Goal: Information Seeking & Learning: Learn about a topic

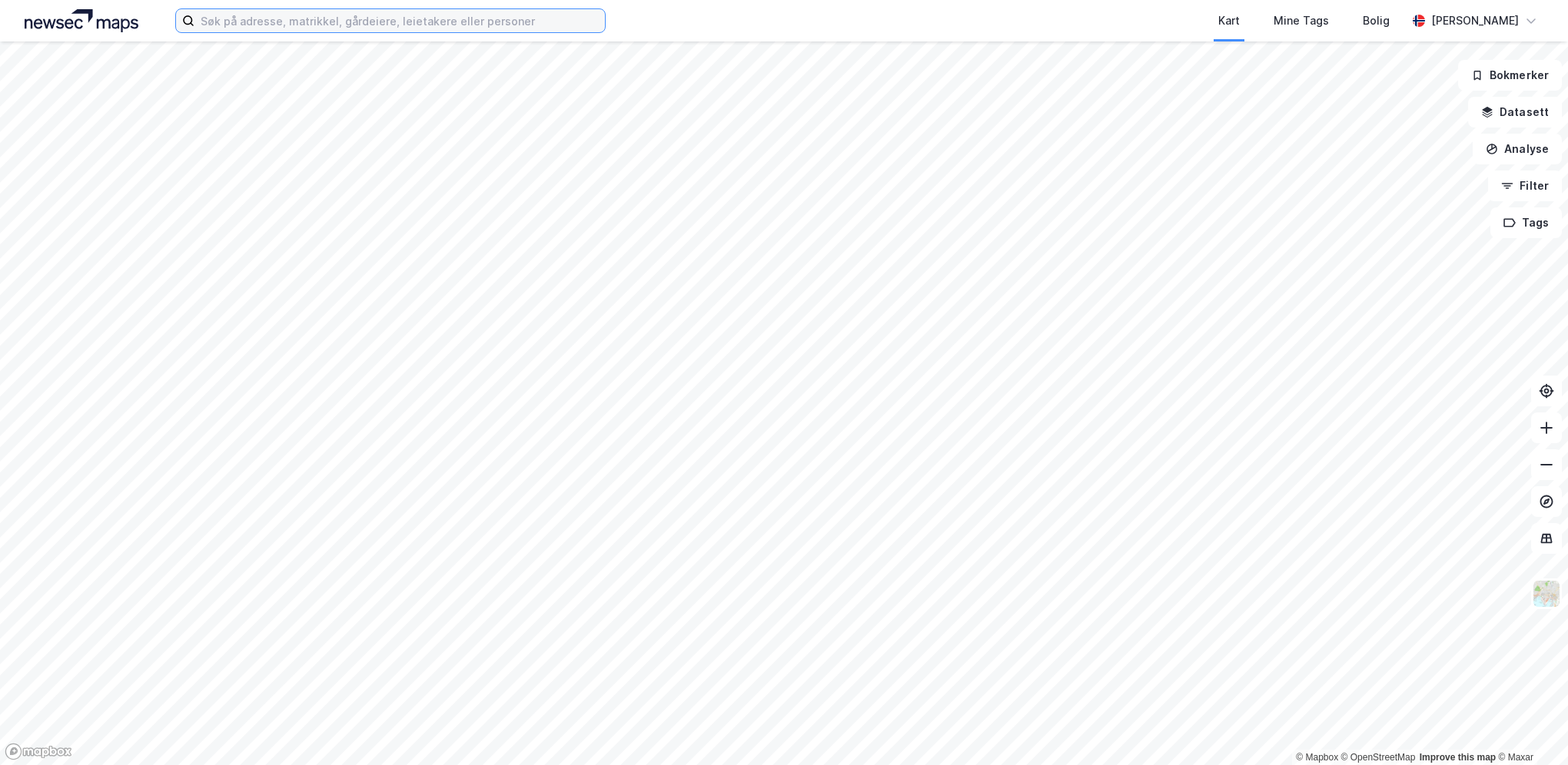
click at [415, 22] on input at bounding box center [400, 20] width 411 height 23
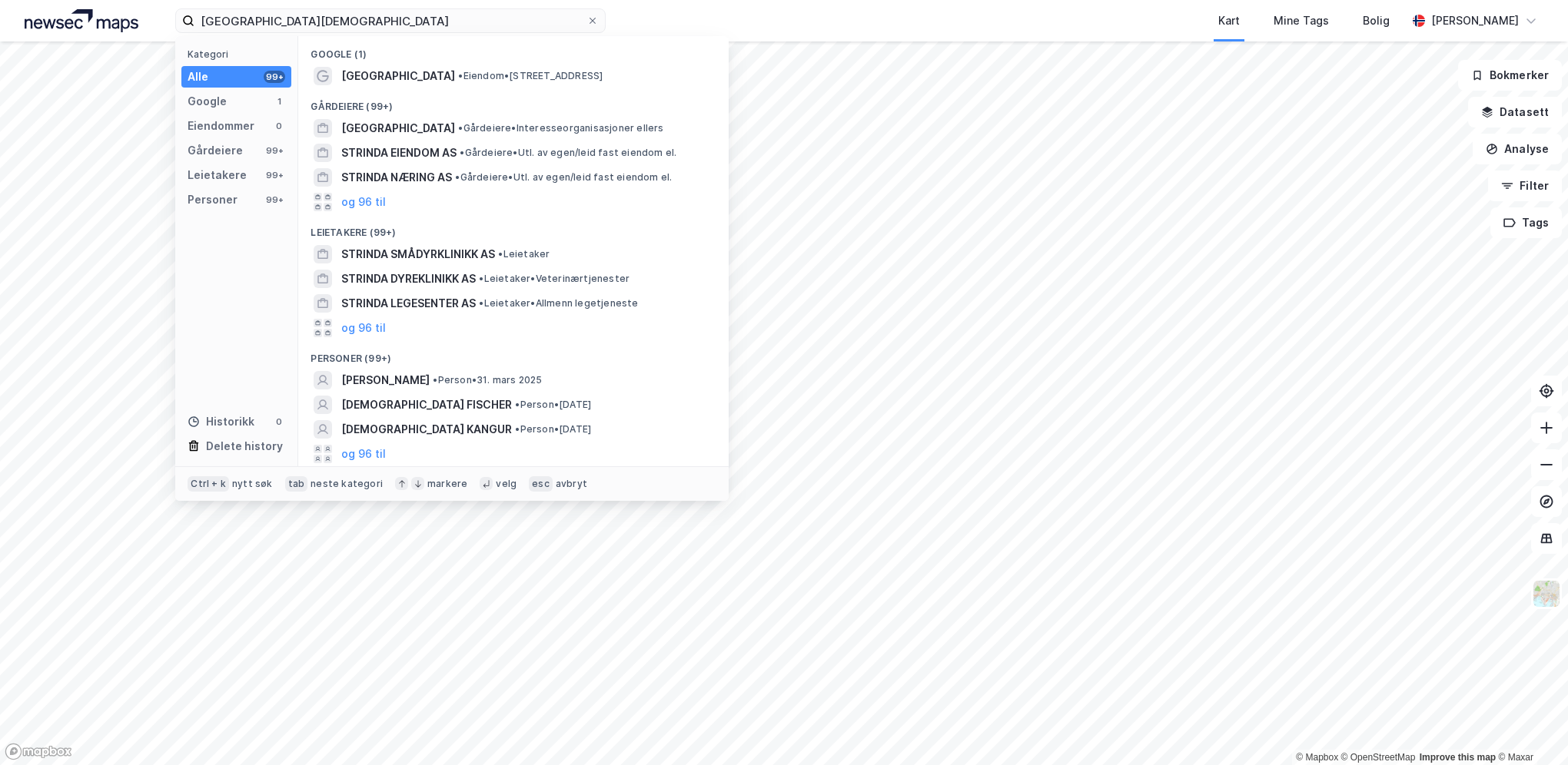
click at [458, 78] on span "• Eiendom • Brøsetvegen 147C, 7069 Moholt" at bounding box center [530, 76] width 144 height 12
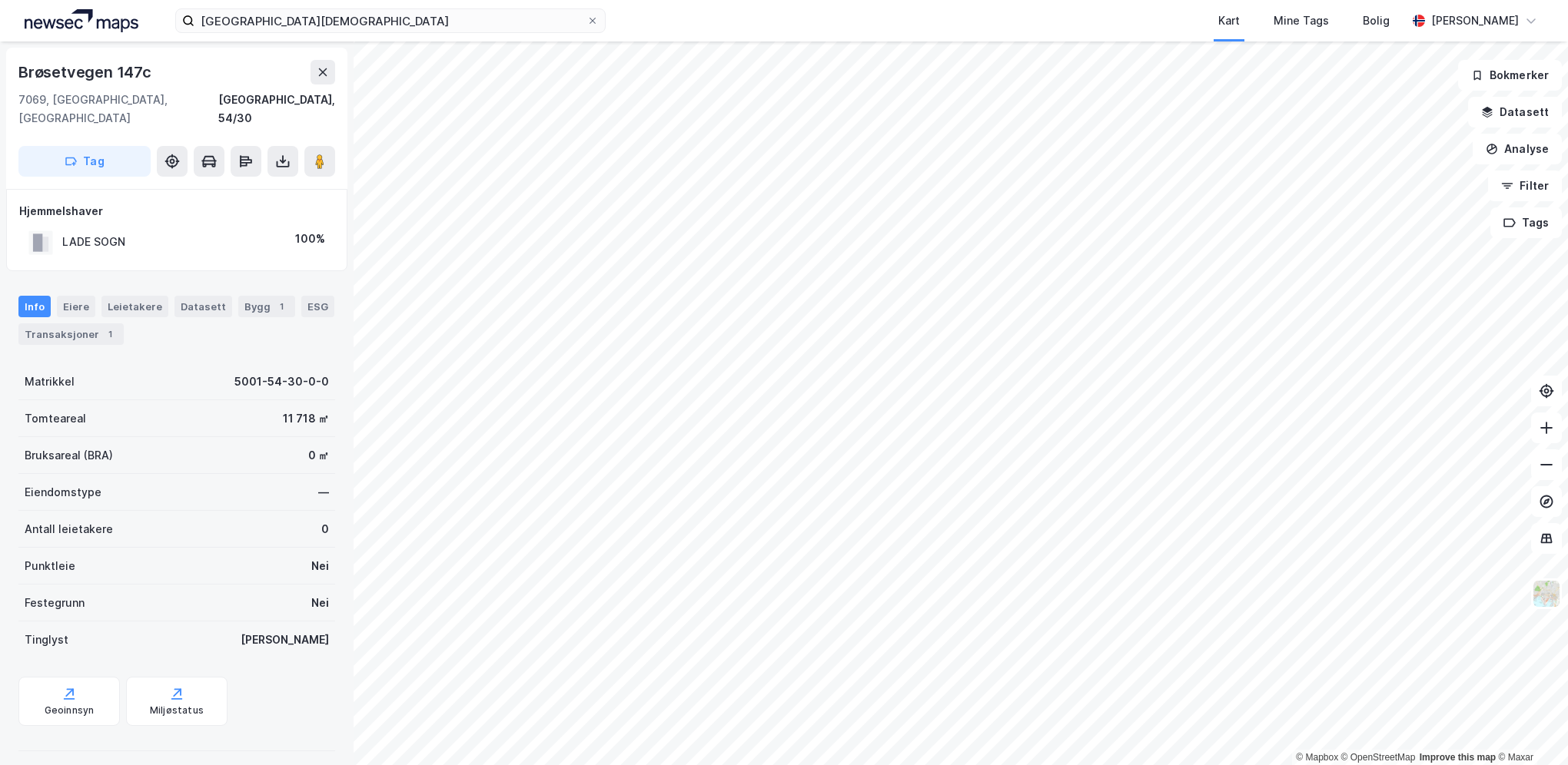
click at [1528, 186] on button "Filter" at bounding box center [1525, 186] width 74 height 31
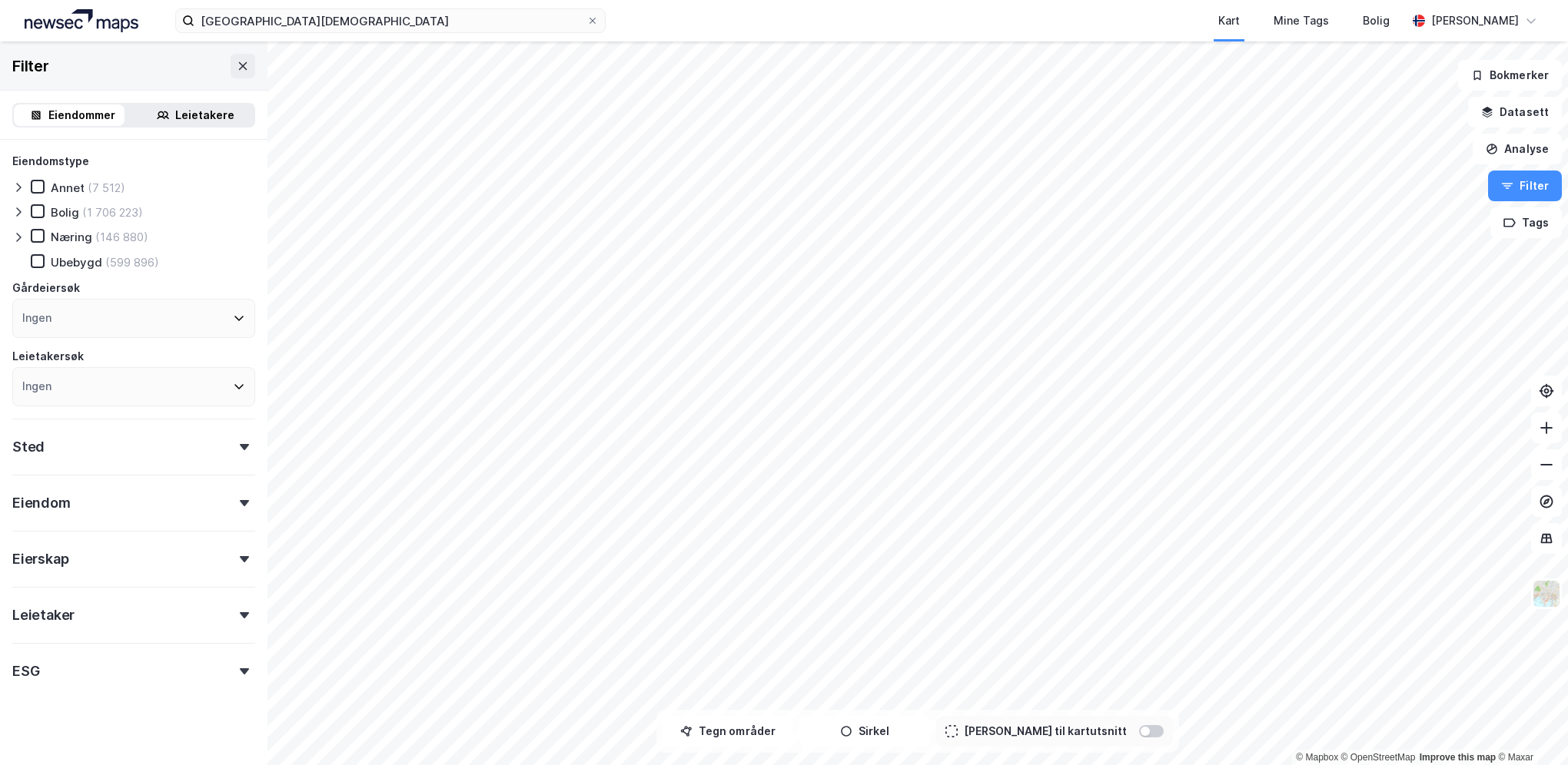
click at [1524, 151] on button "Analyse" at bounding box center [1517, 148] width 89 height 31
click at [1513, 103] on button "Datasett" at bounding box center [1515, 112] width 94 height 31
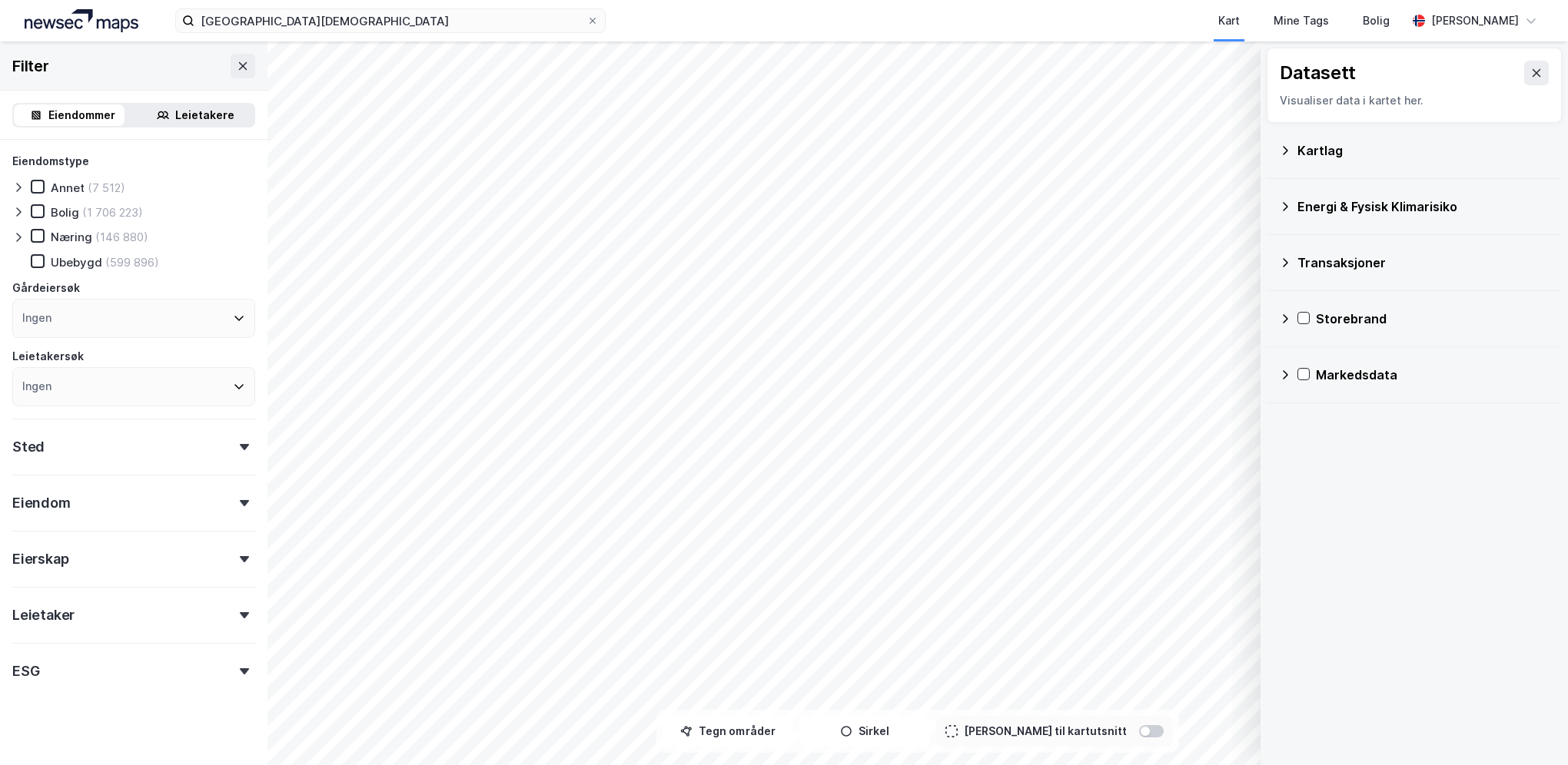
click at [1310, 143] on div "Kartlag" at bounding box center [1423, 150] width 252 height 19
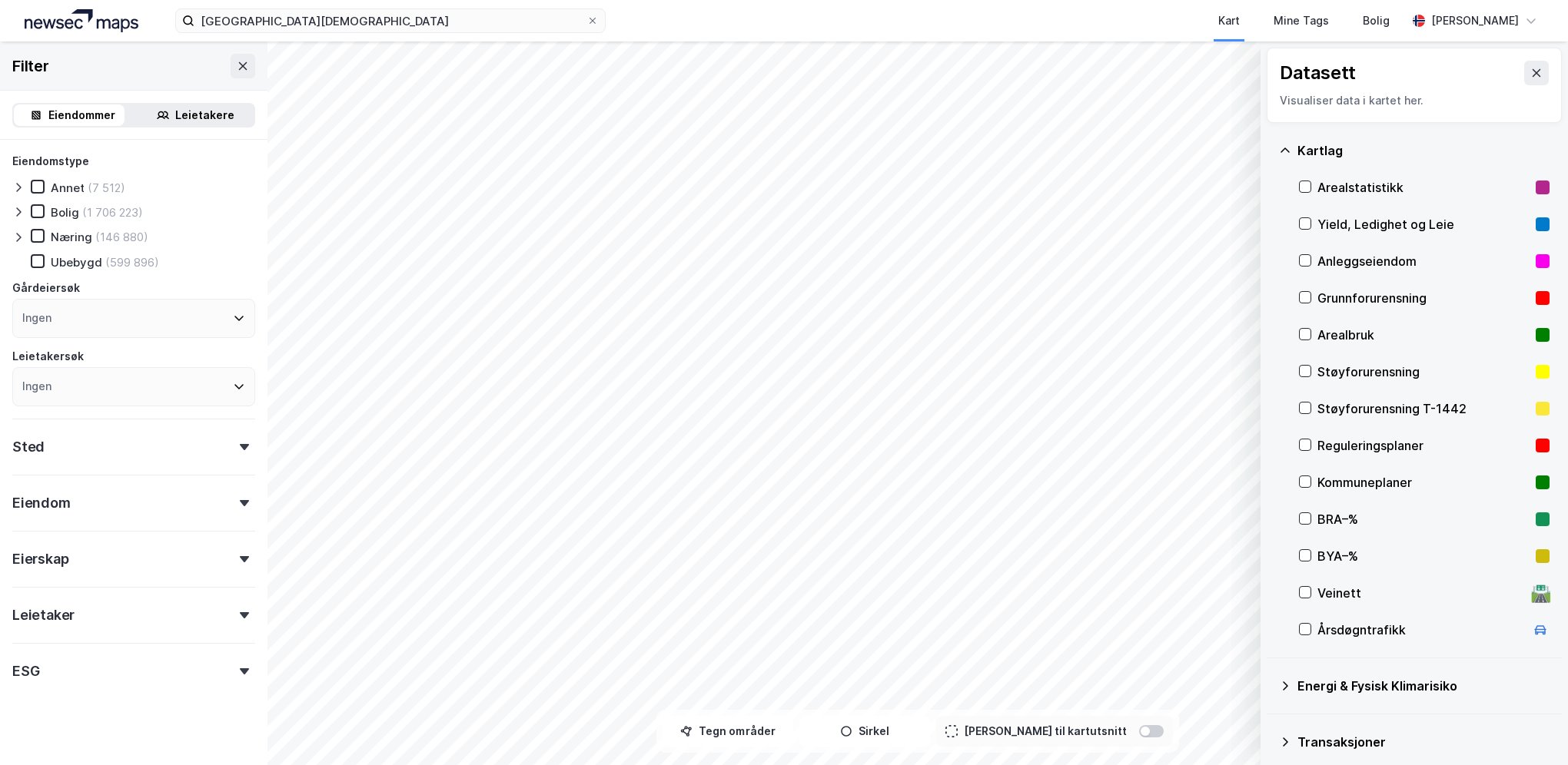
click at [1530, 71] on icon at bounding box center [1536, 73] width 12 height 12
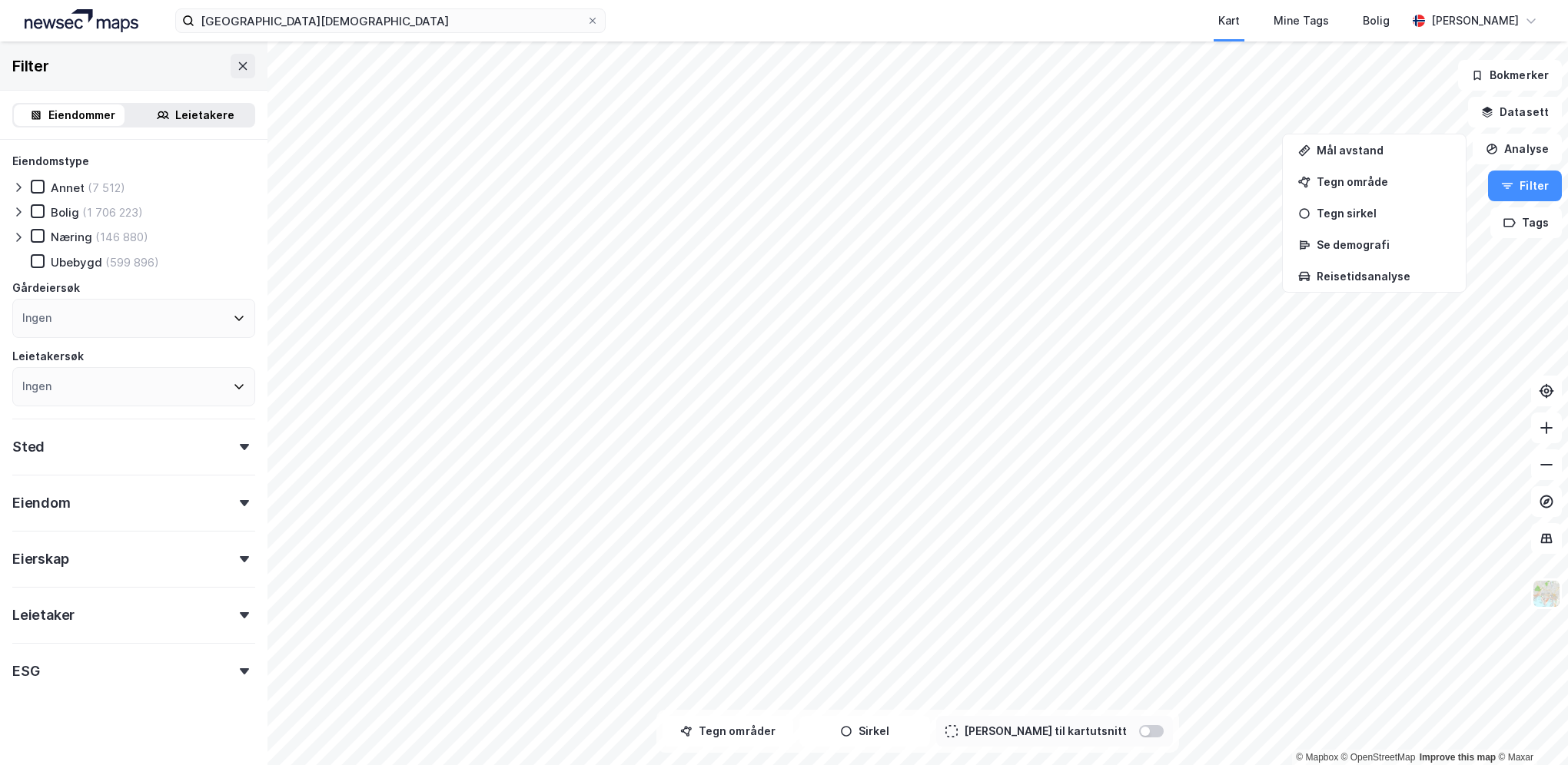
click at [1503, 77] on button "Bokmerker" at bounding box center [1510, 75] width 104 height 31
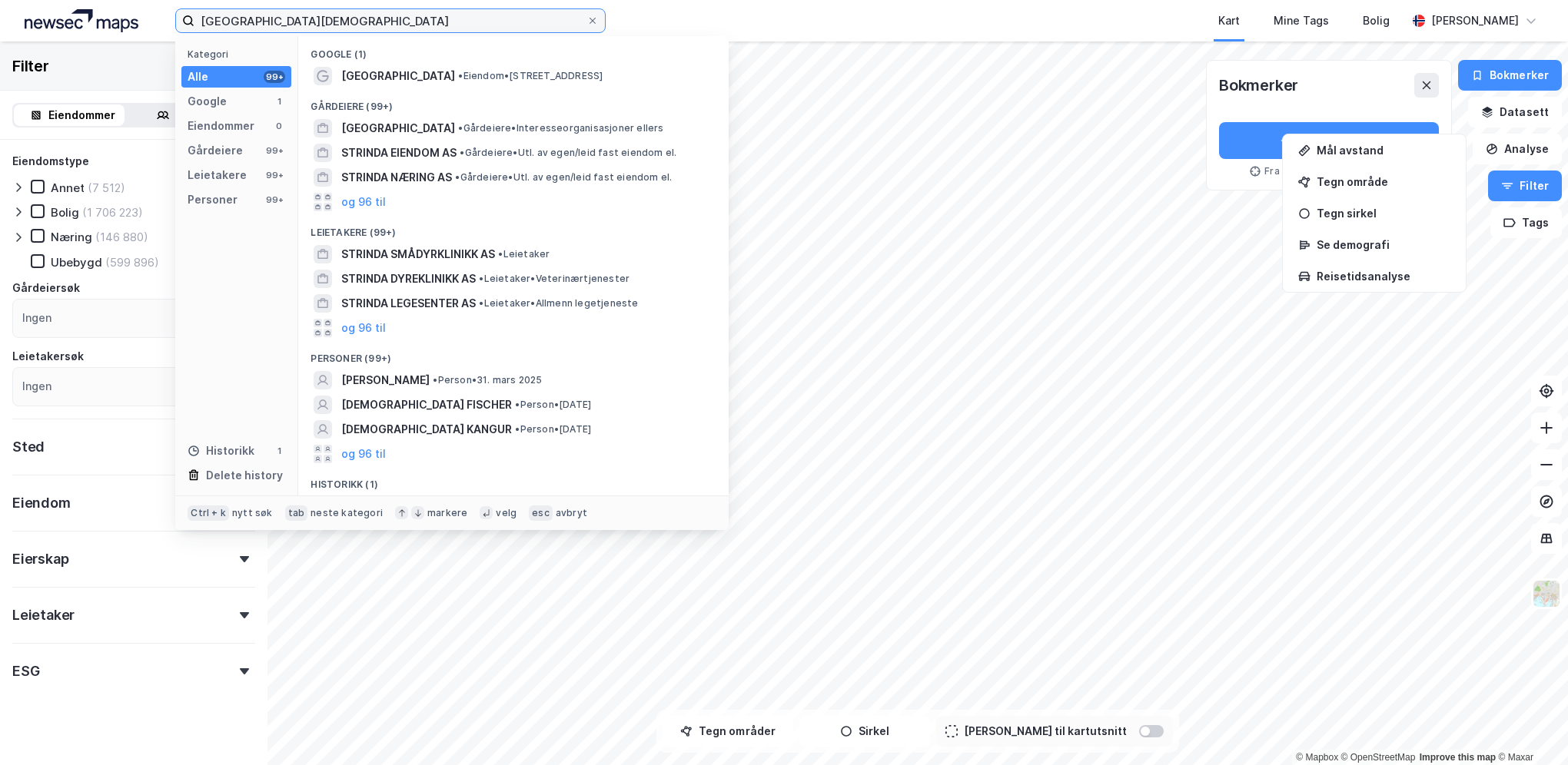
click at [277, 20] on input "strinda kirke" at bounding box center [390, 20] width 392 height 23
drag, startPoint x: 277, startPoint y: 20, endPoint x: 161, endPoint y: 31, distance: 116.5
click at [161, 31] on div "strinda kirke Kategori Alle 99+ Google 1 Eiendommer 0 Gårdeiere 99+ Leietakere …" at bounding box center [784, 21] width 1568 height 41
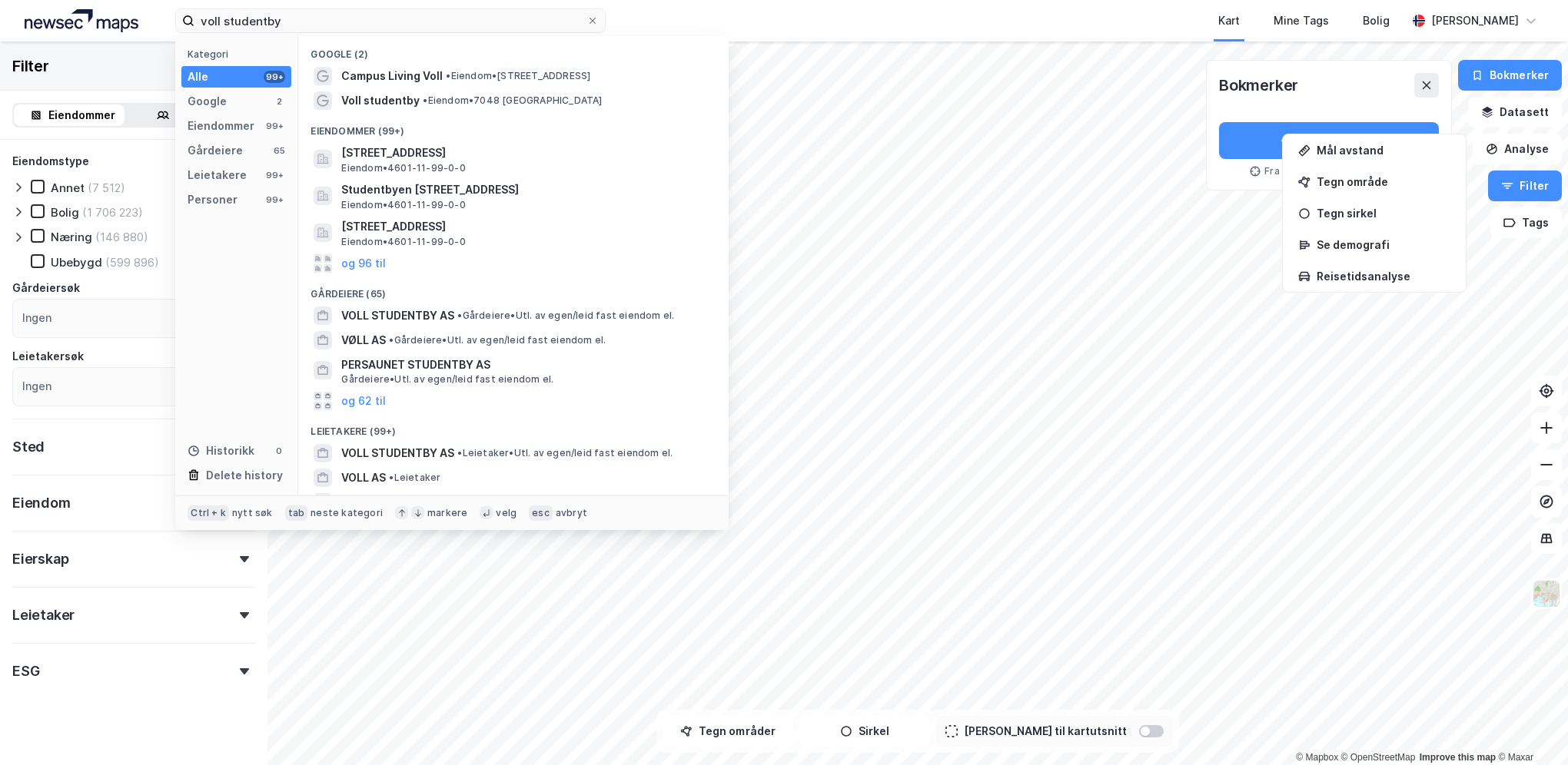
click at [392, 99] on span "Voll studentby" at bounding box center [380, 101] width 78 height 19
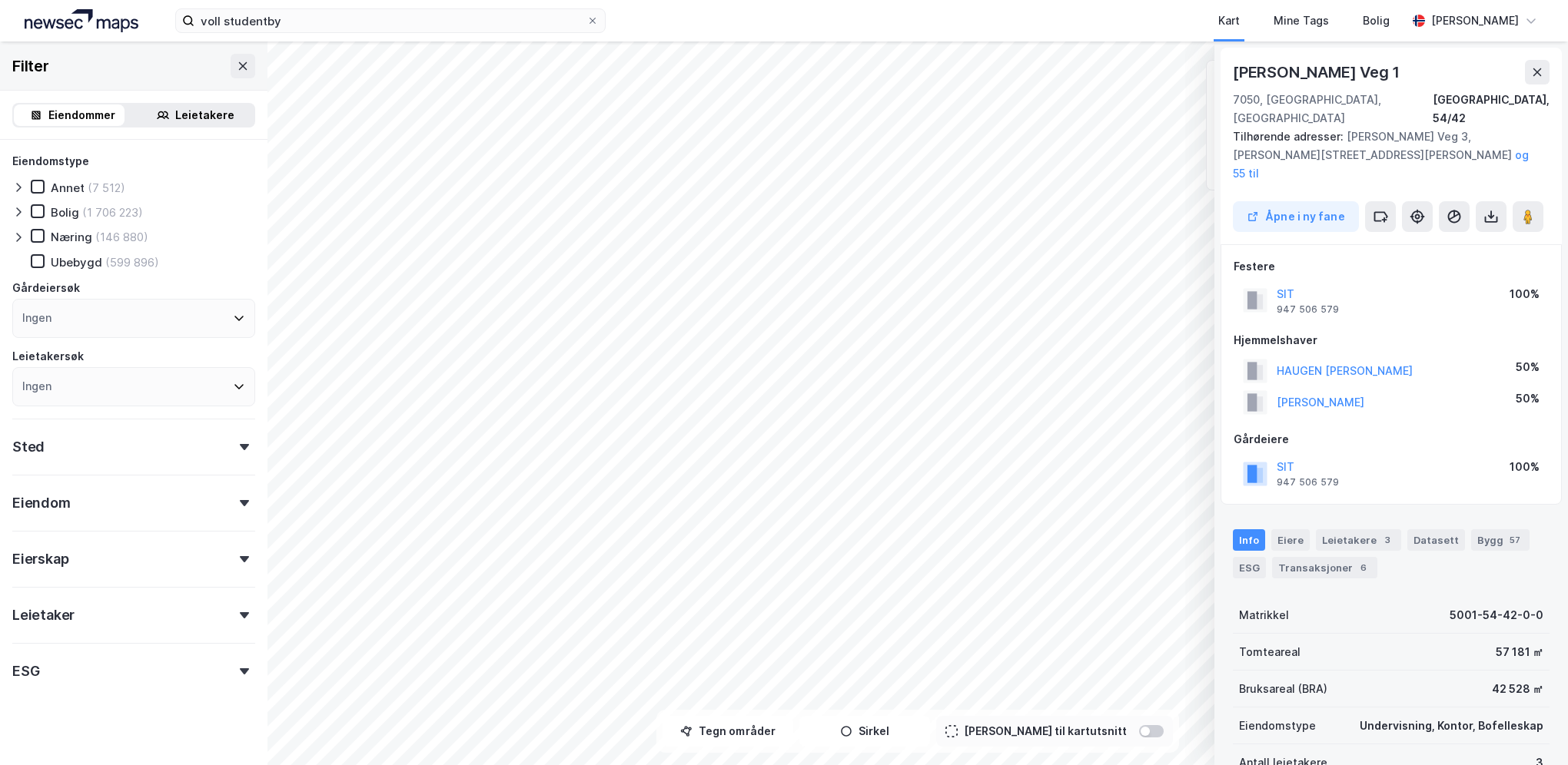
click at [1232, 143] on div "© Mapbox © OpenStreetMap Improve this map © Maxar Herman Krags Veg 1 7050, Tron…" at bounding box center [784, 403] width 1568 height 724
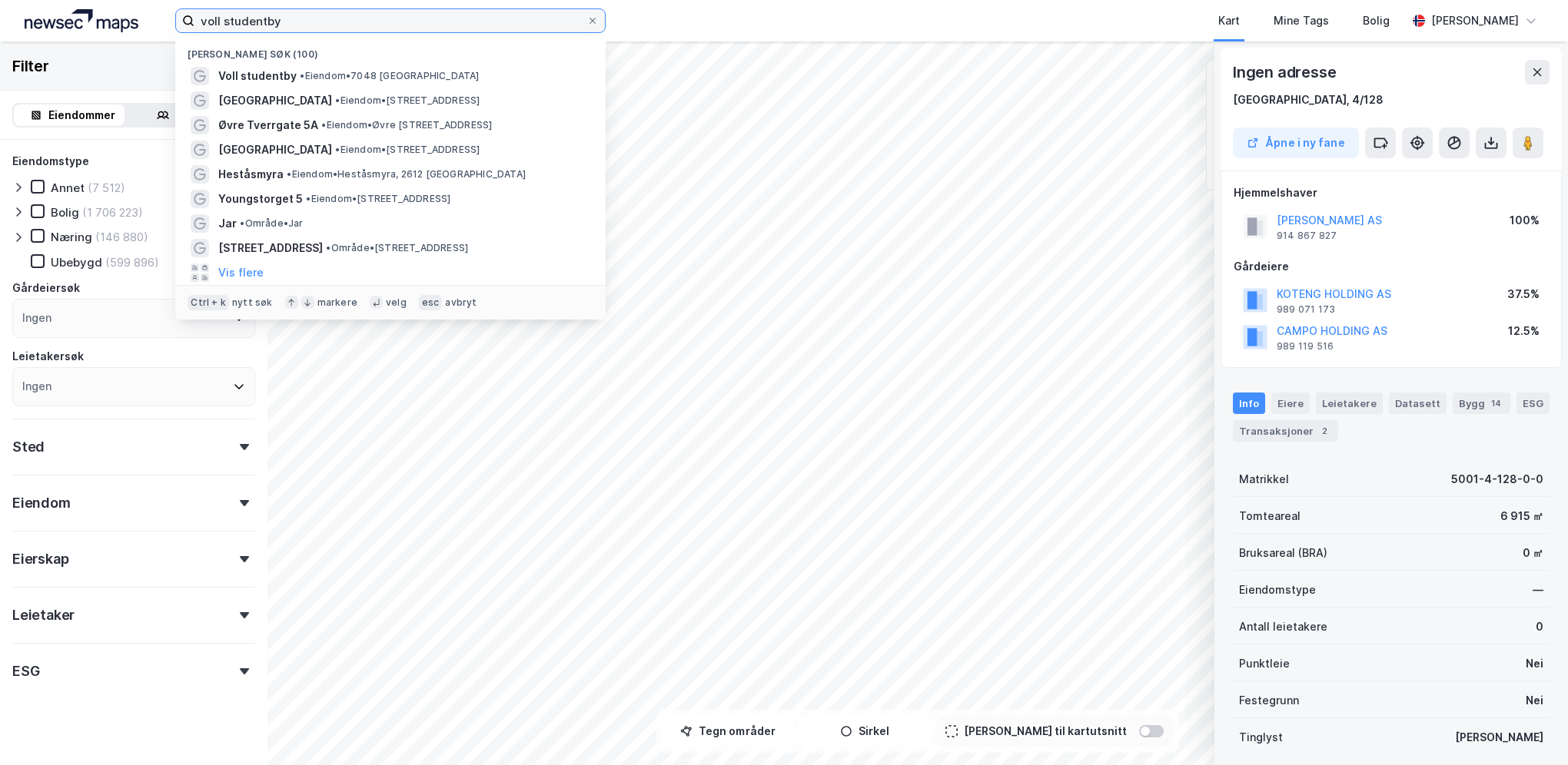
drag, startPoint x: 412, startPoint y: 23, endPoint x: 119, endPoint y: -44, distance: 300.6
click at [119, 0] on html "voll studentby Nylige søk (100) Voll studentby • Eiendom • 7048 Trondheim Strin…" at bounding box center [784, 382] width 1568 height 765
paste input "Leirdals vei 12"
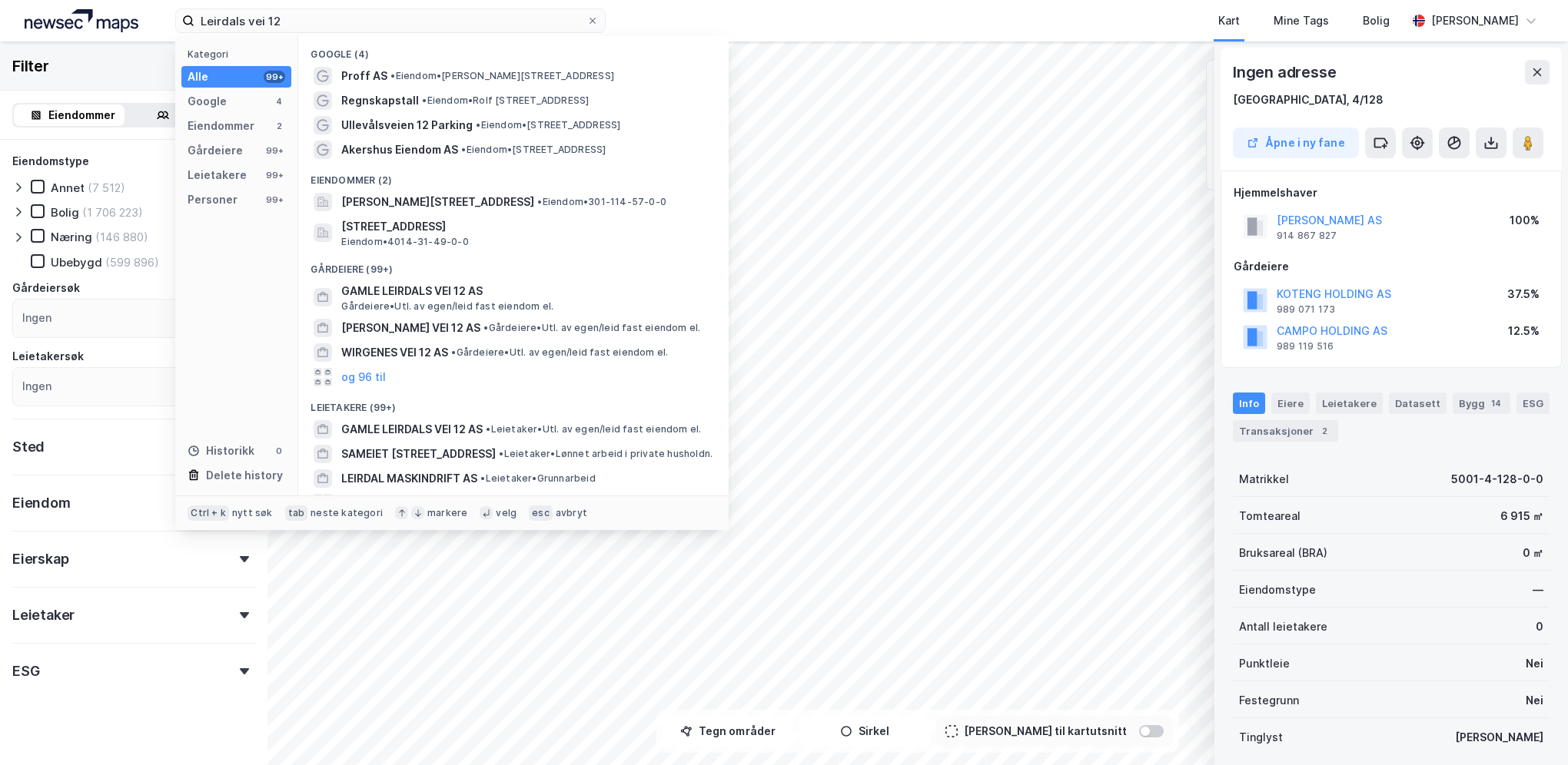
click at [445, 202] on span "Gamle Leirdals vei 12, 1081, OSLO, OSLO" at bounding box center [437, 201] width 193 height 19
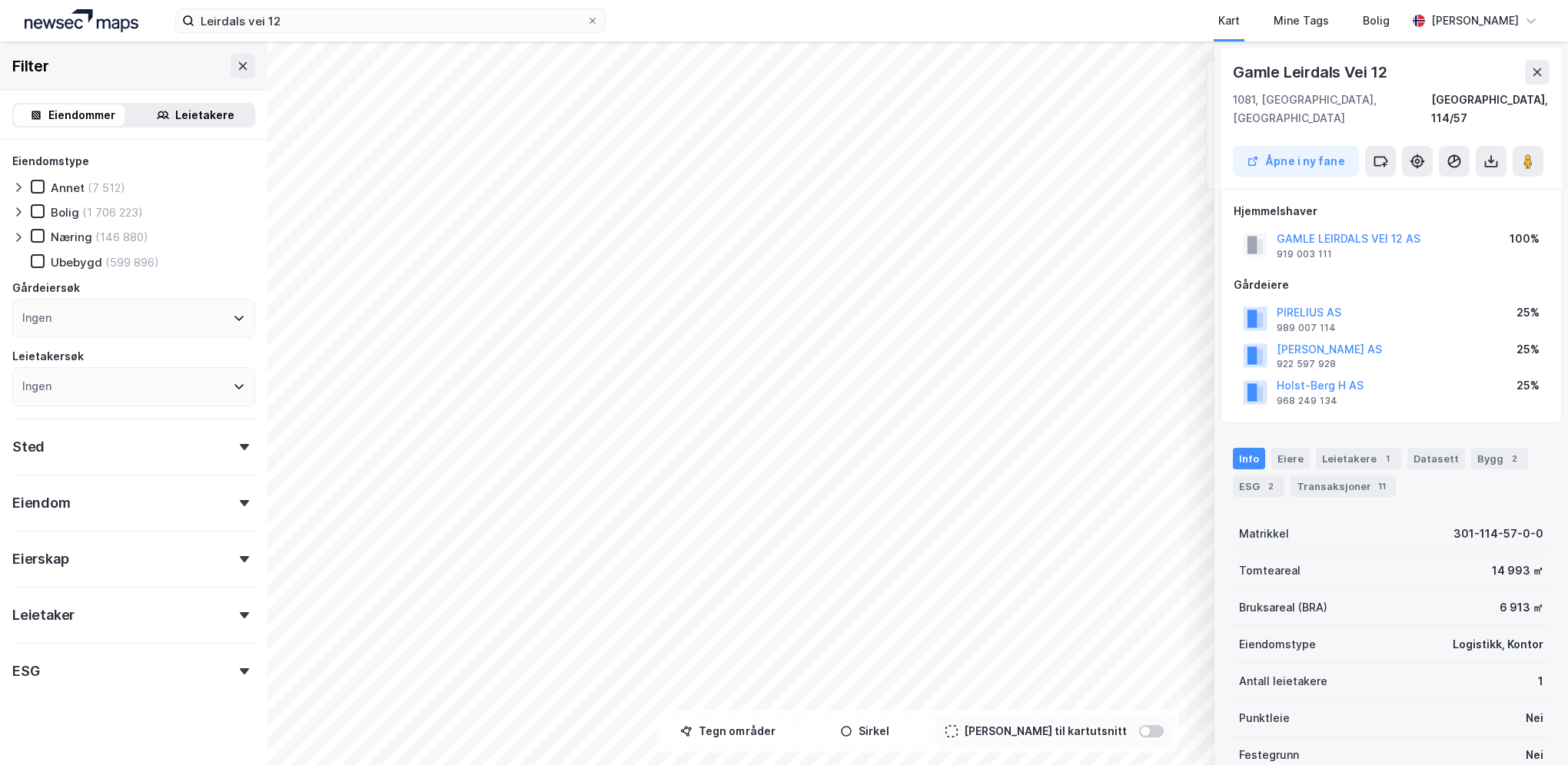
click at [1298, 146] on button "Åpne i ny fane" at bounding box center [1295, 161] width 126 height 31
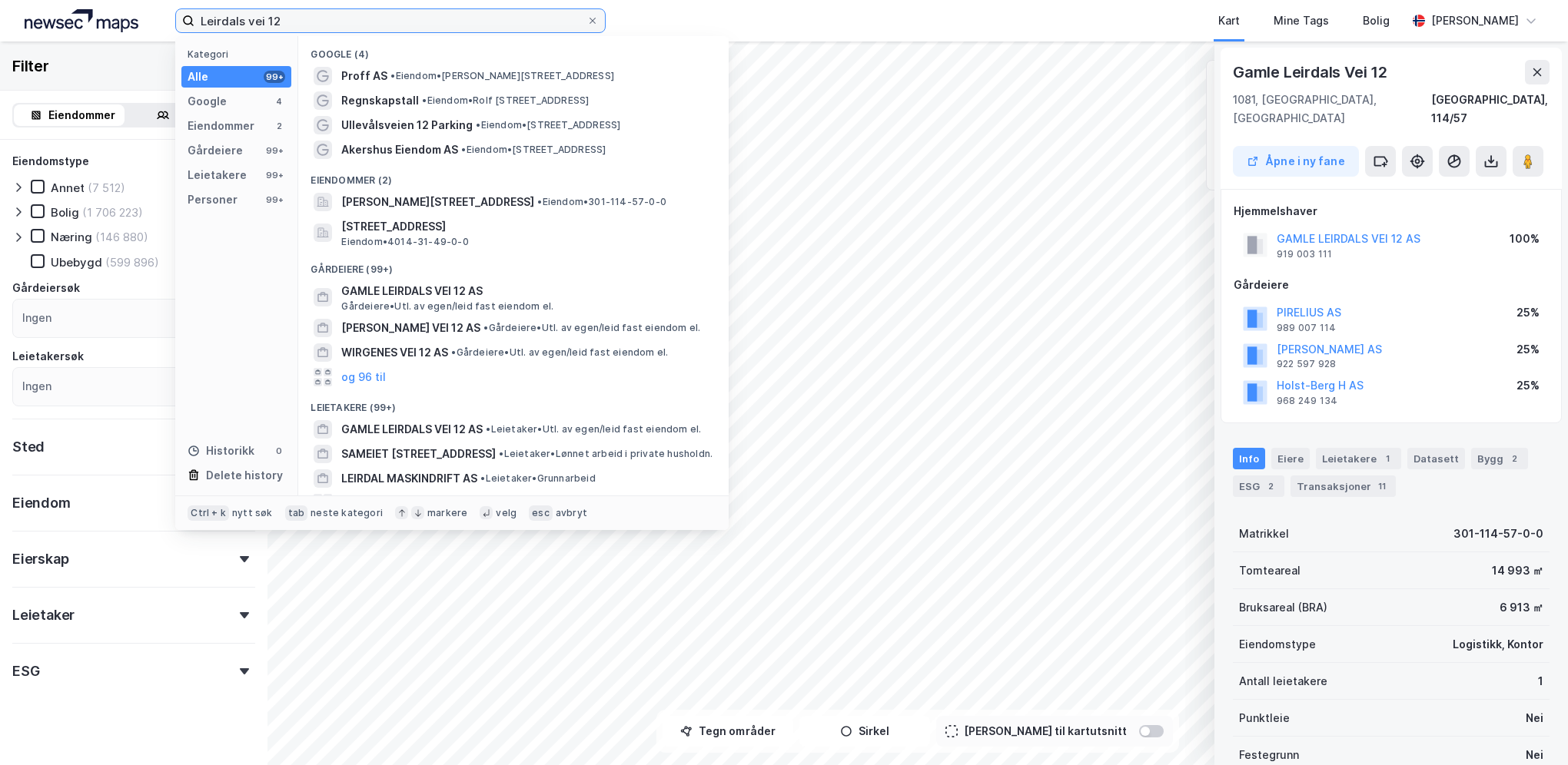
drag, startPoint x: 332, startPoint y: 19, endPoint x: 170, endPoint y: 29, distance: 162.3
click at [170, 29] on div "Leirdals vei 12 Kategori Alle 99+ Google 4 Eiendommer 2 Gårdeiere 99+ Leietaker…" at bounding box center [784, 21] width 1568 height 41
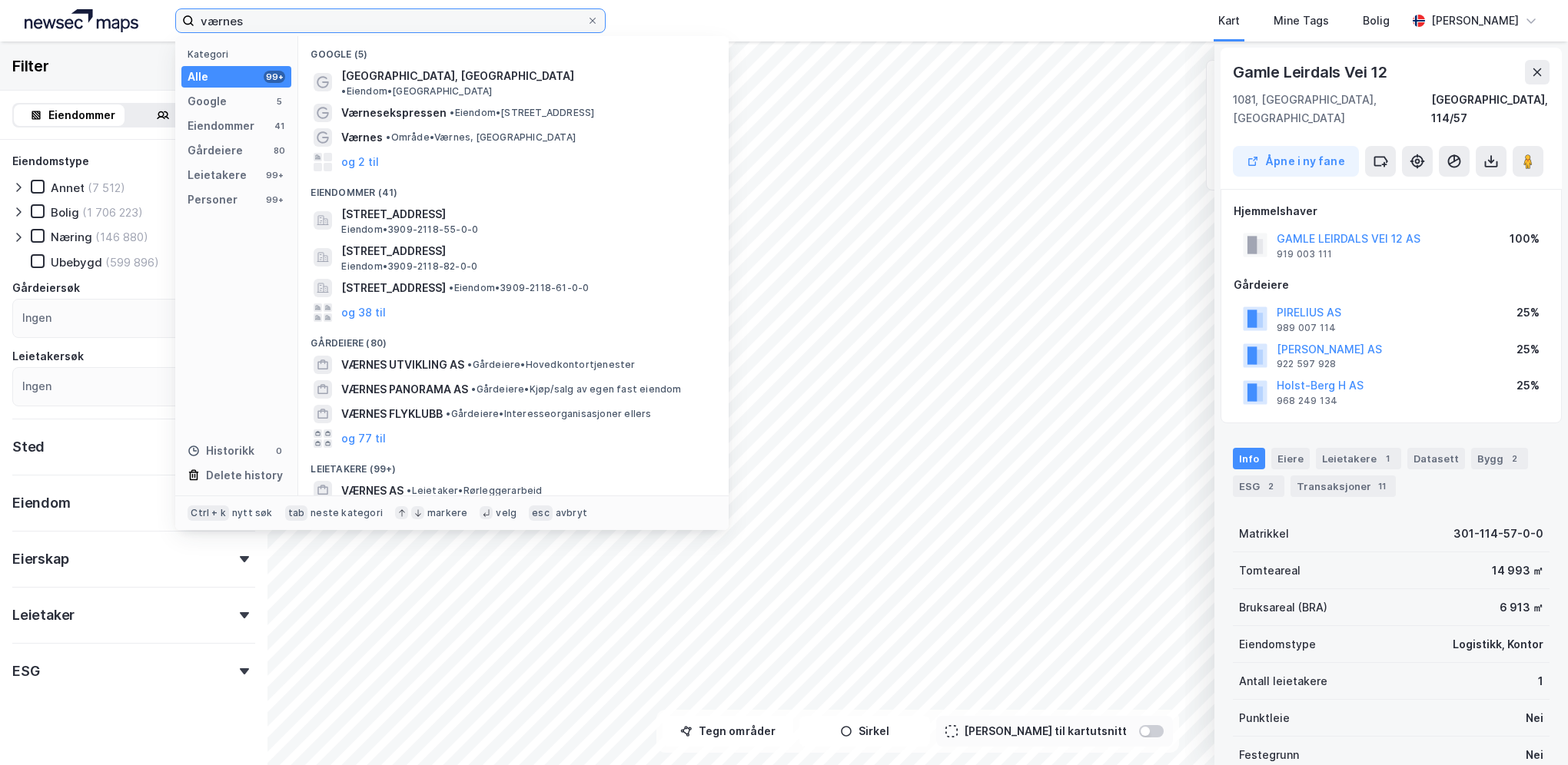
type input "værnes"
click at [390, 71] on span "Trondheim Lufthavn, Værnes" at bounding box center [458, 76] width 233 height 19
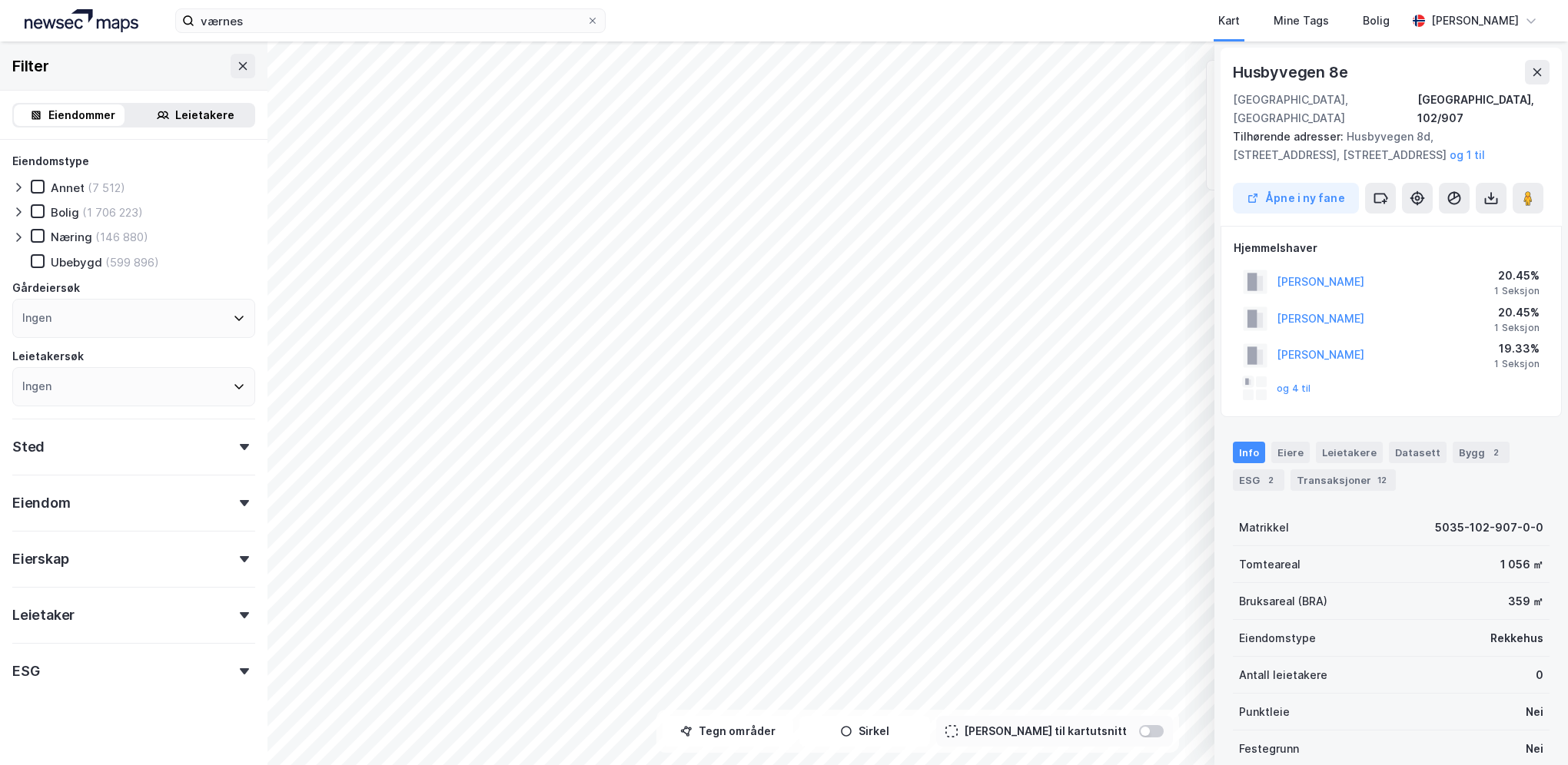
click at [1300, 185] on button "Åpne i ny fane" at bounding box center [1295, 197] width 126 height 31
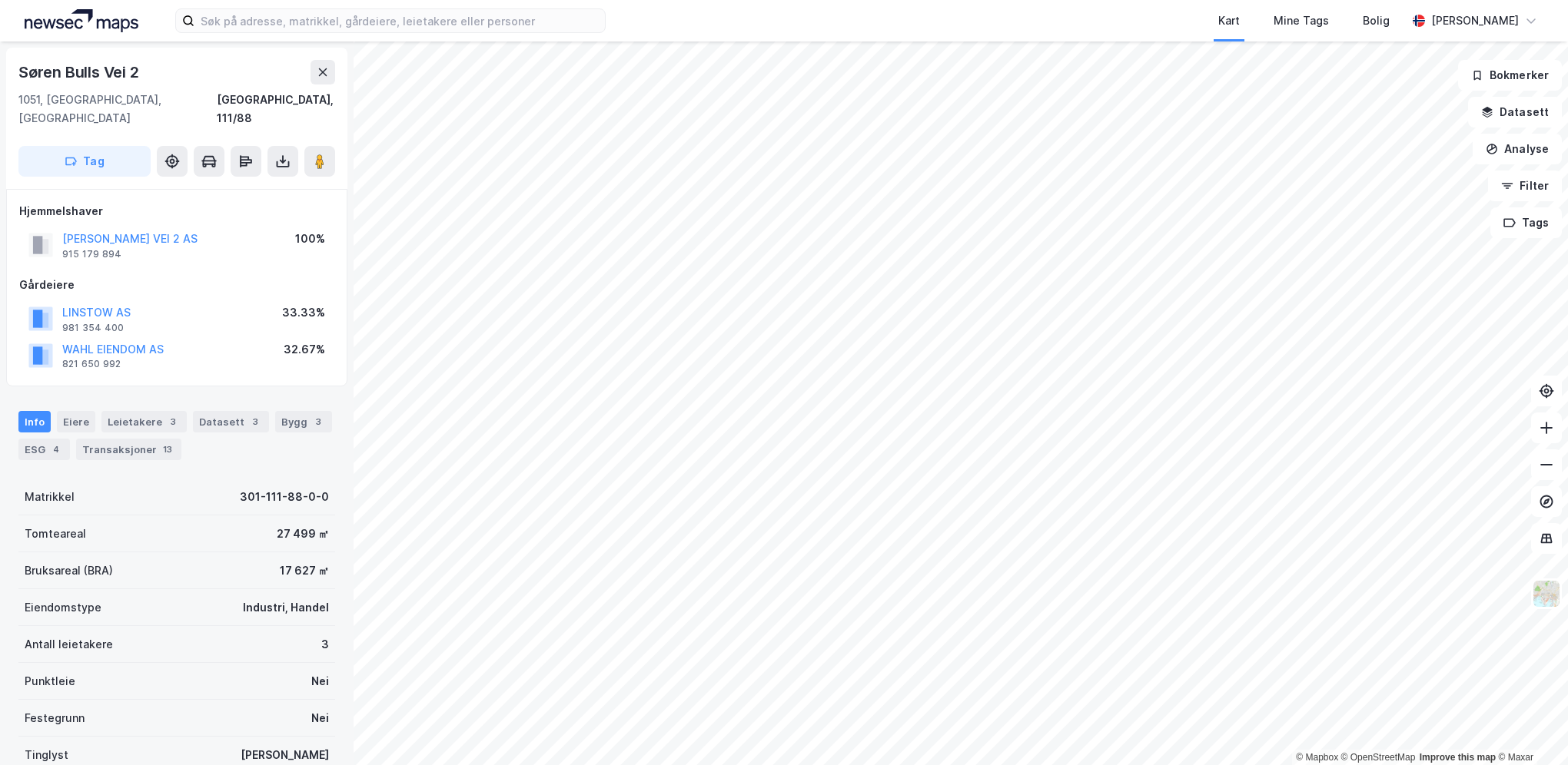
click at [83, 411] on div "Eiere" at bounding box center [76, 421] width 39 height 22
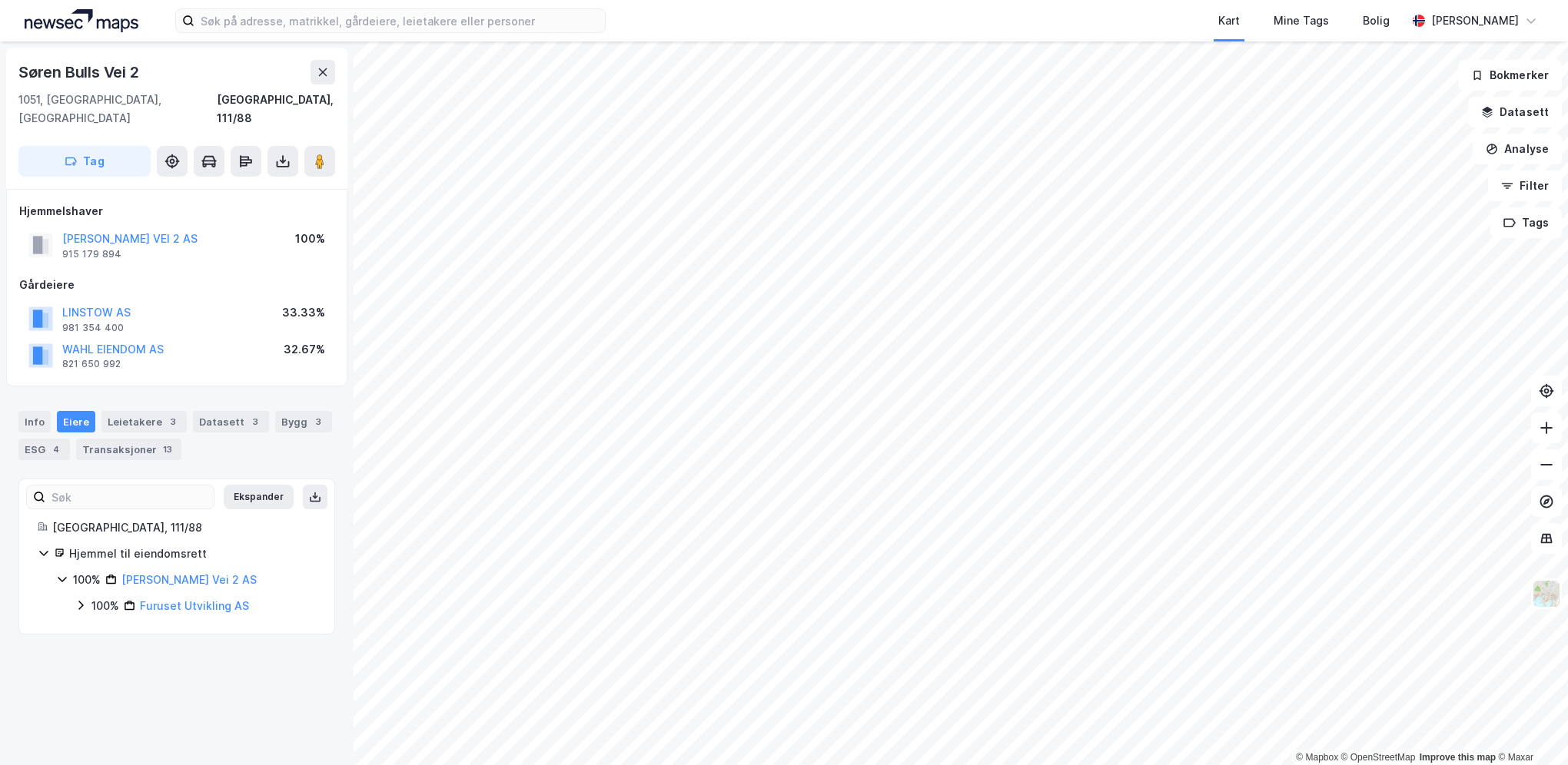
click at [173, 599] on link "Furuset Utvikling AS" at bounding box center [195, 605] width 110 height 13
click at [77, 411] on div "Eiere" at bounding box center [76, 421] width 39 height 22
click at [78, 599] on icon at bounding box center [80, 605] width 12 height 12
click at [97, 626] on icon at bounding box center [99, 632] width 12 height 12
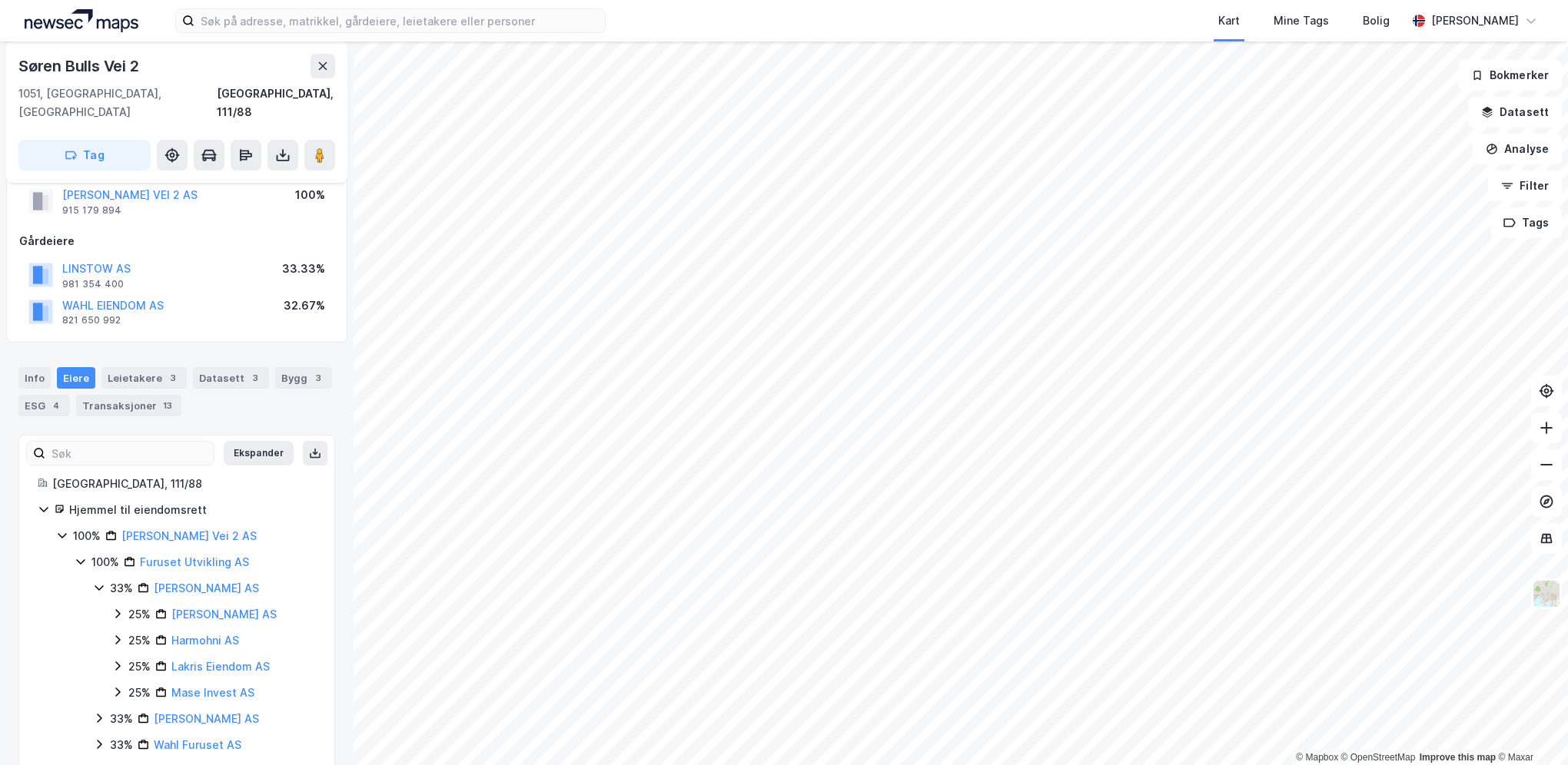
scroll to position [51, 0]
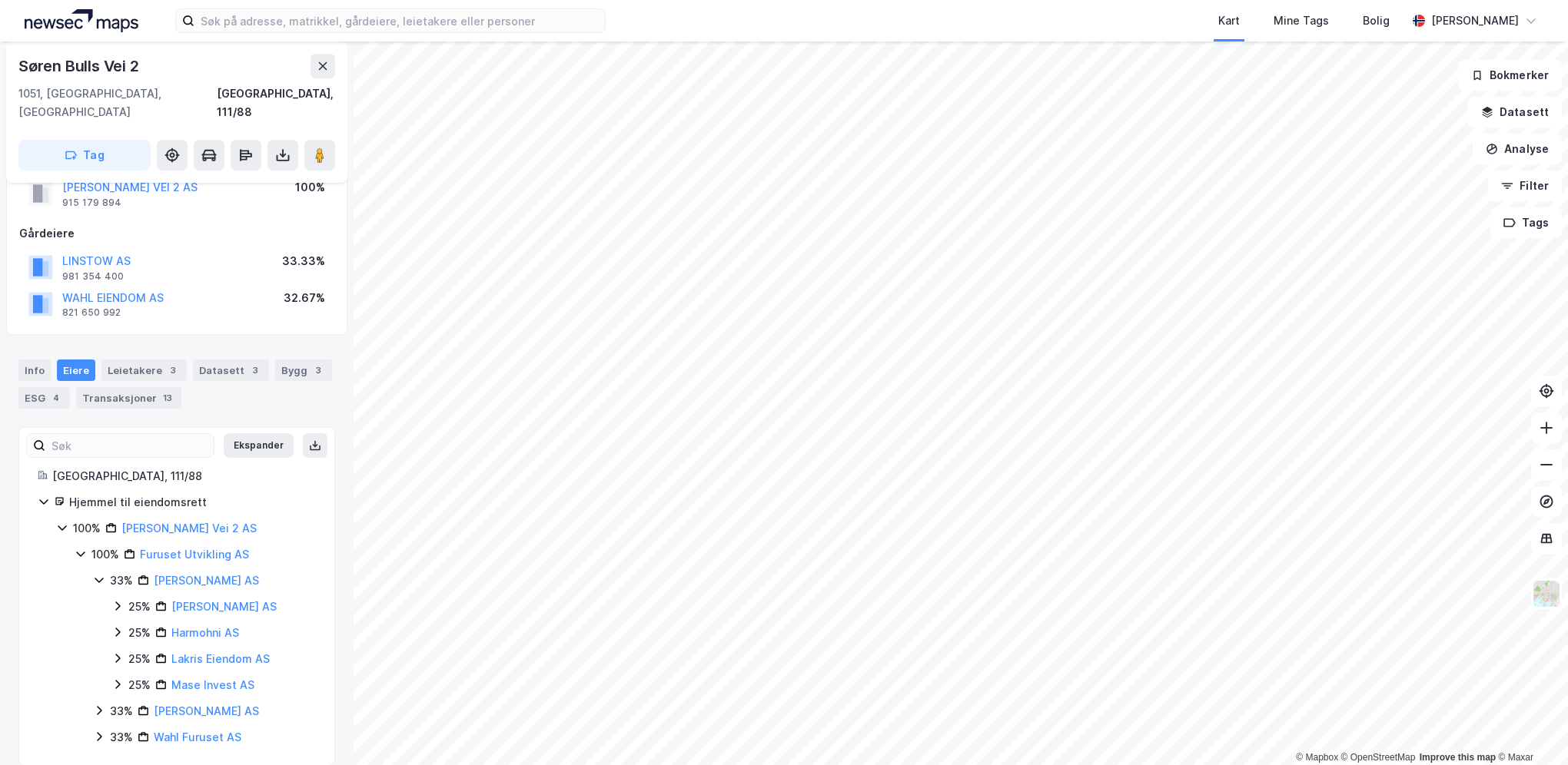
click at [210, 652] on link "Lakris Eiendom AS" at bounding box center [221, 658] width 99 height 13
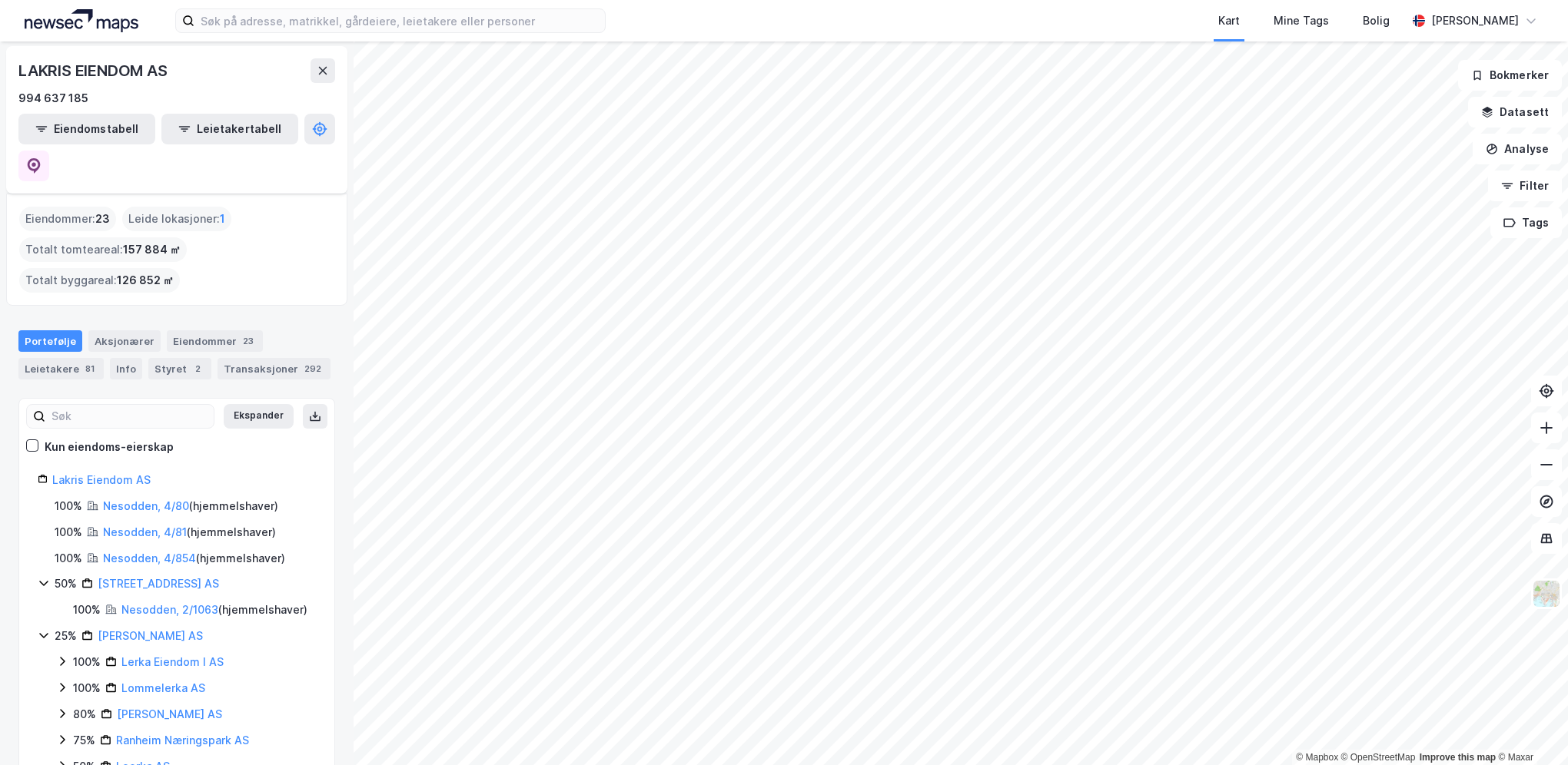
scroll to position [77, 0]
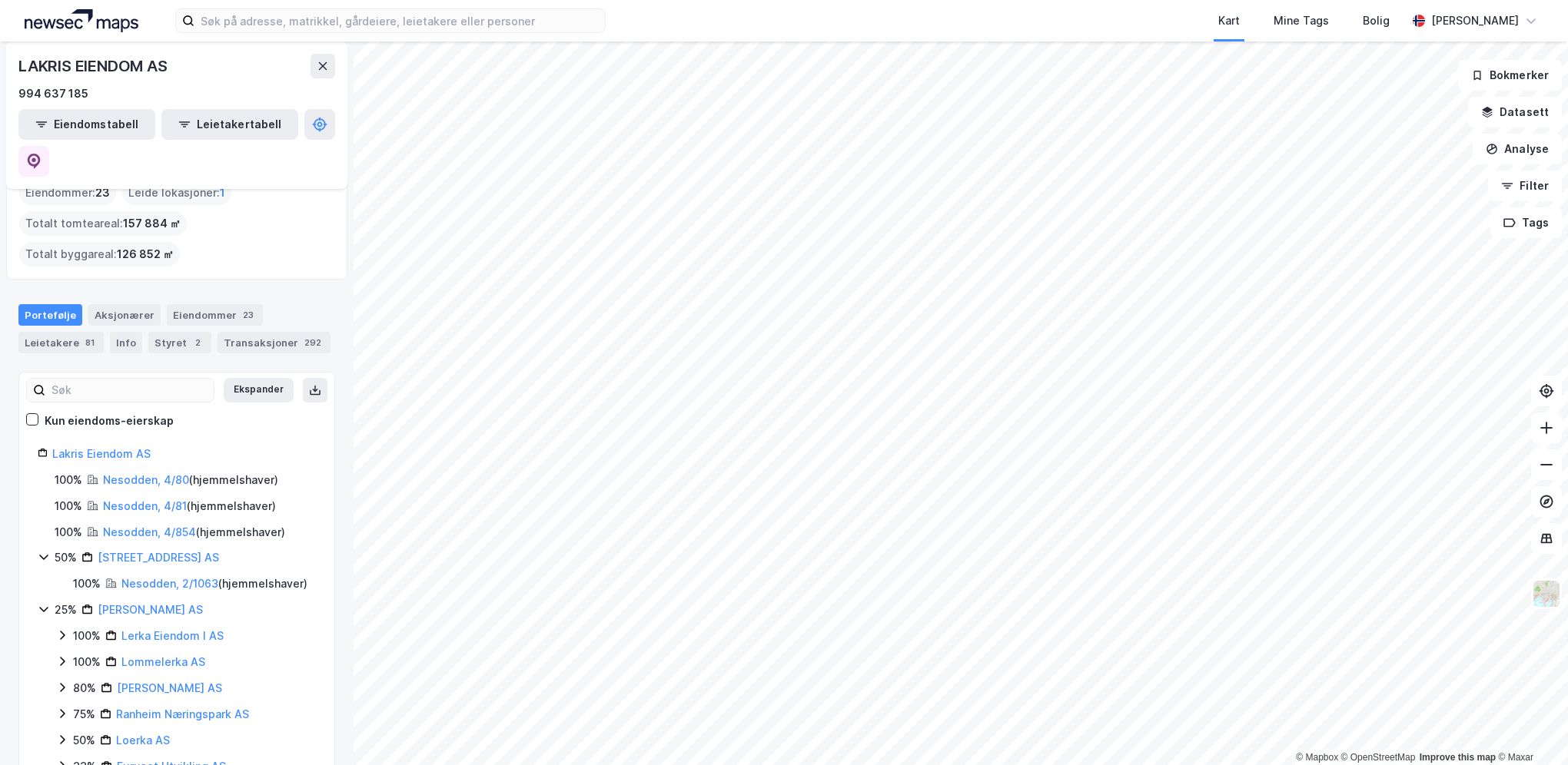
click at [138, 473] on link "Nesodden, 4/80" at bounding box center [145, 479] width 86 height 13
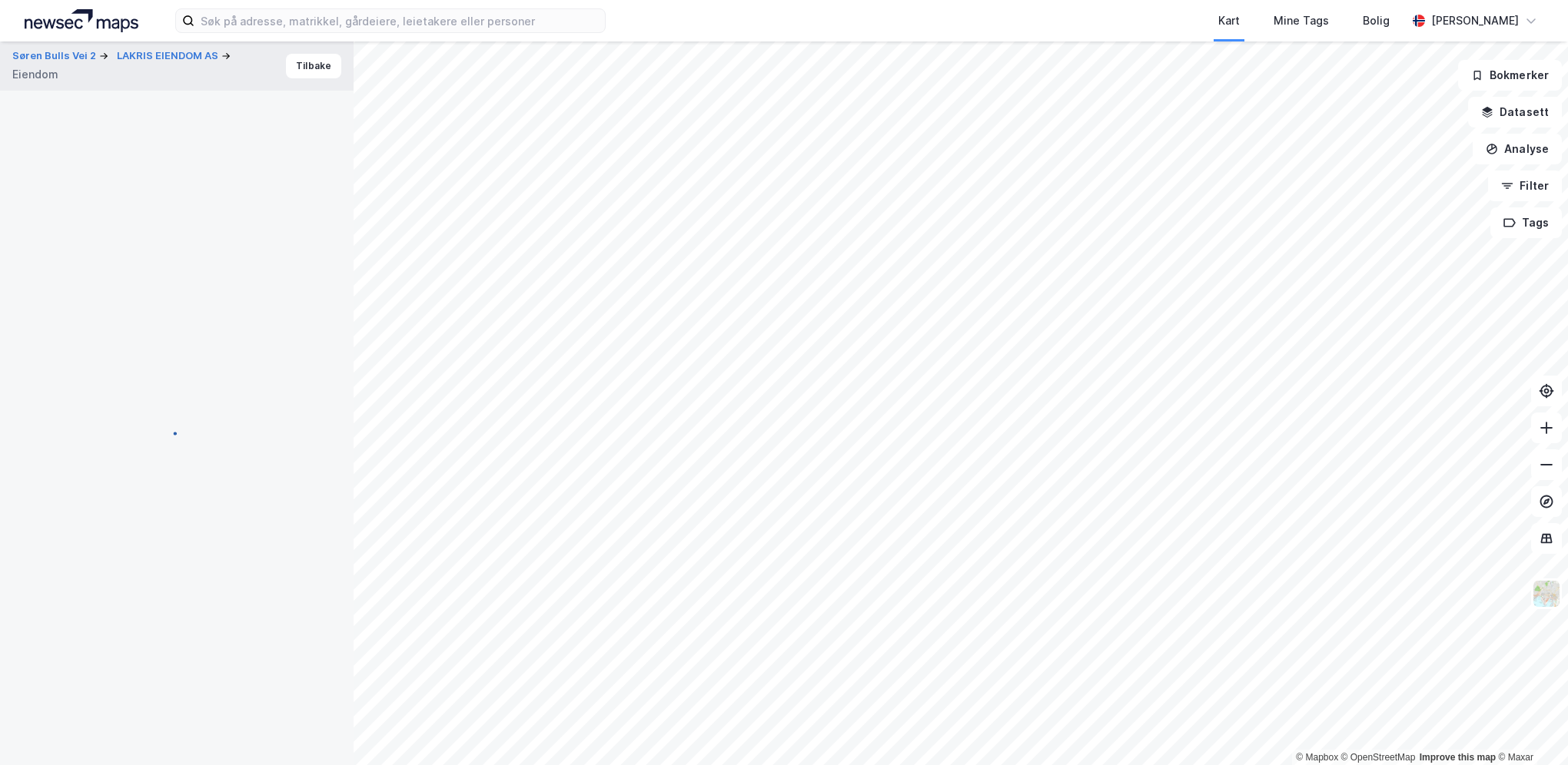
scroll to position [51, 0]
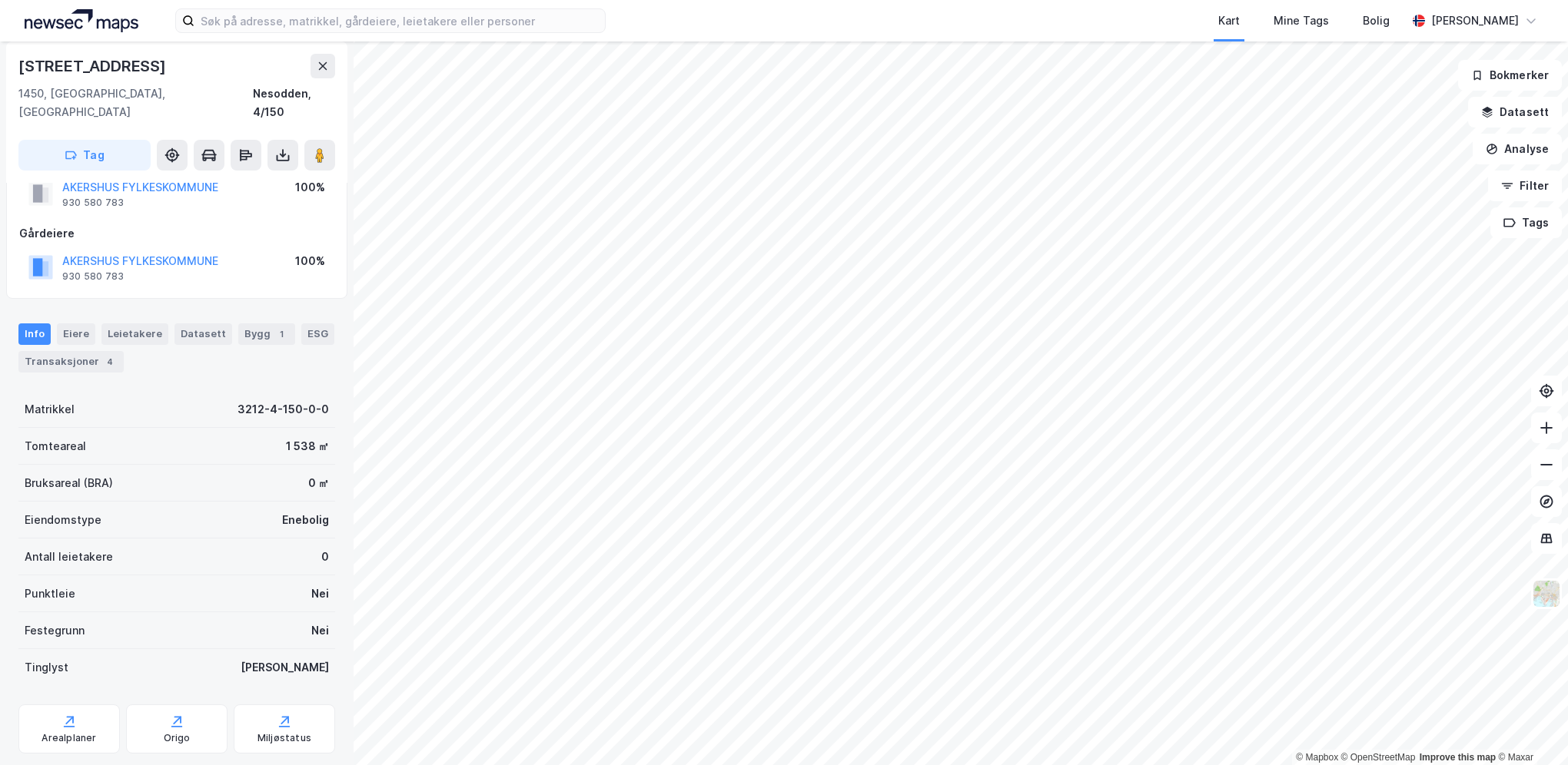
scroll to position [51, 0]
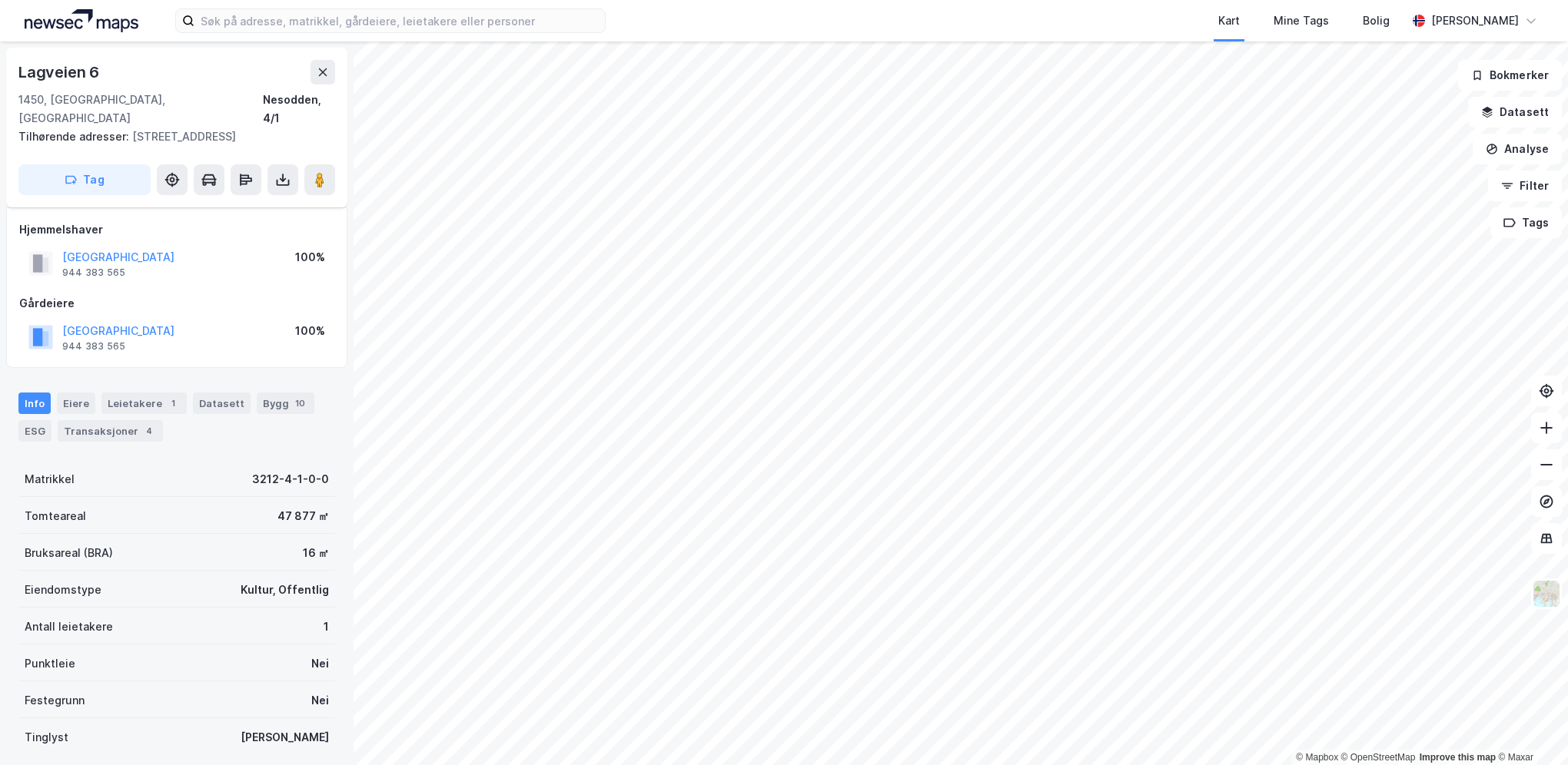
scroll to position [51, 0]
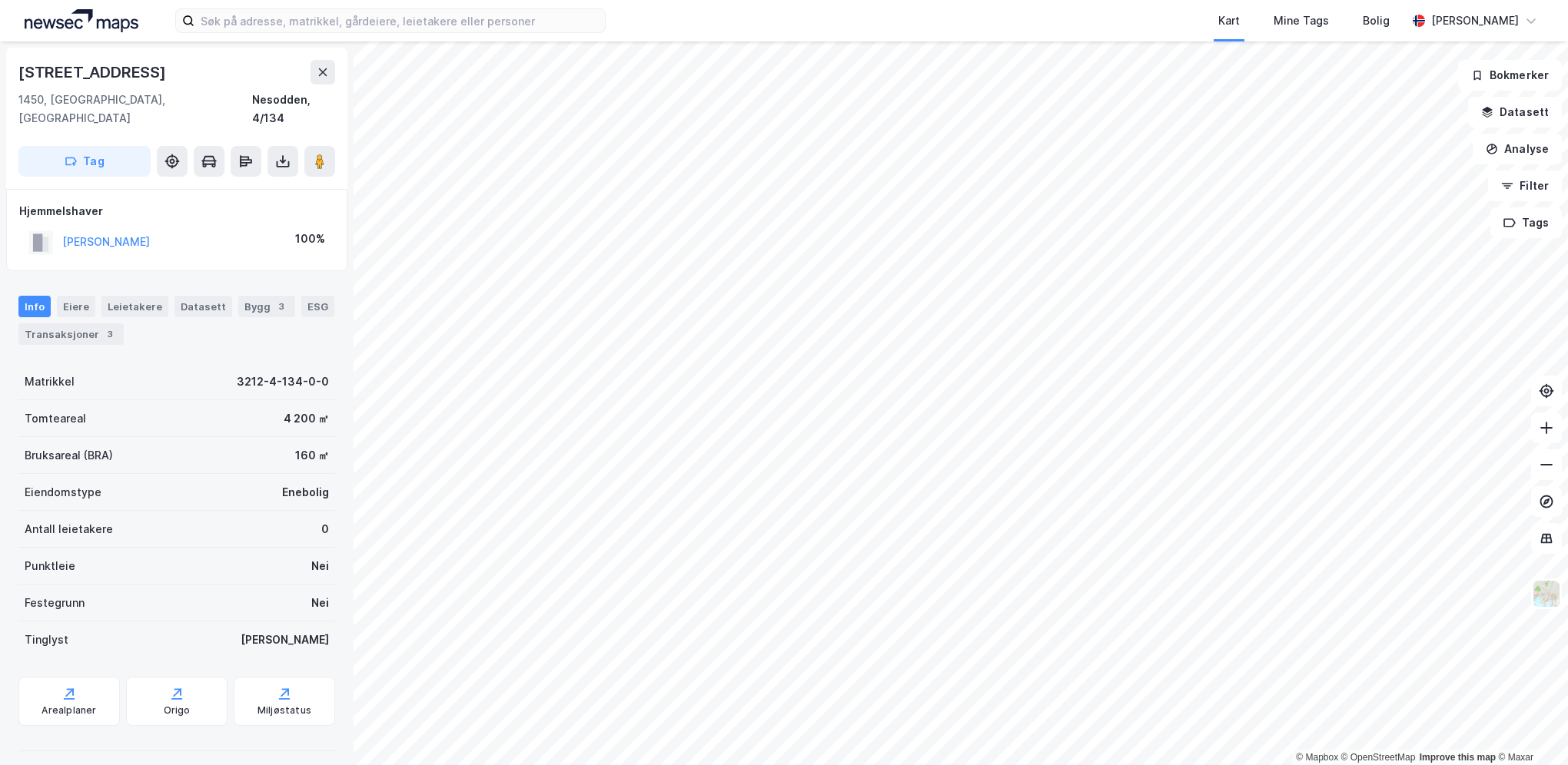
click at [0, 0] on button "[PERSON_NAME]" at bounding box center [0, 0] width 0 height 0
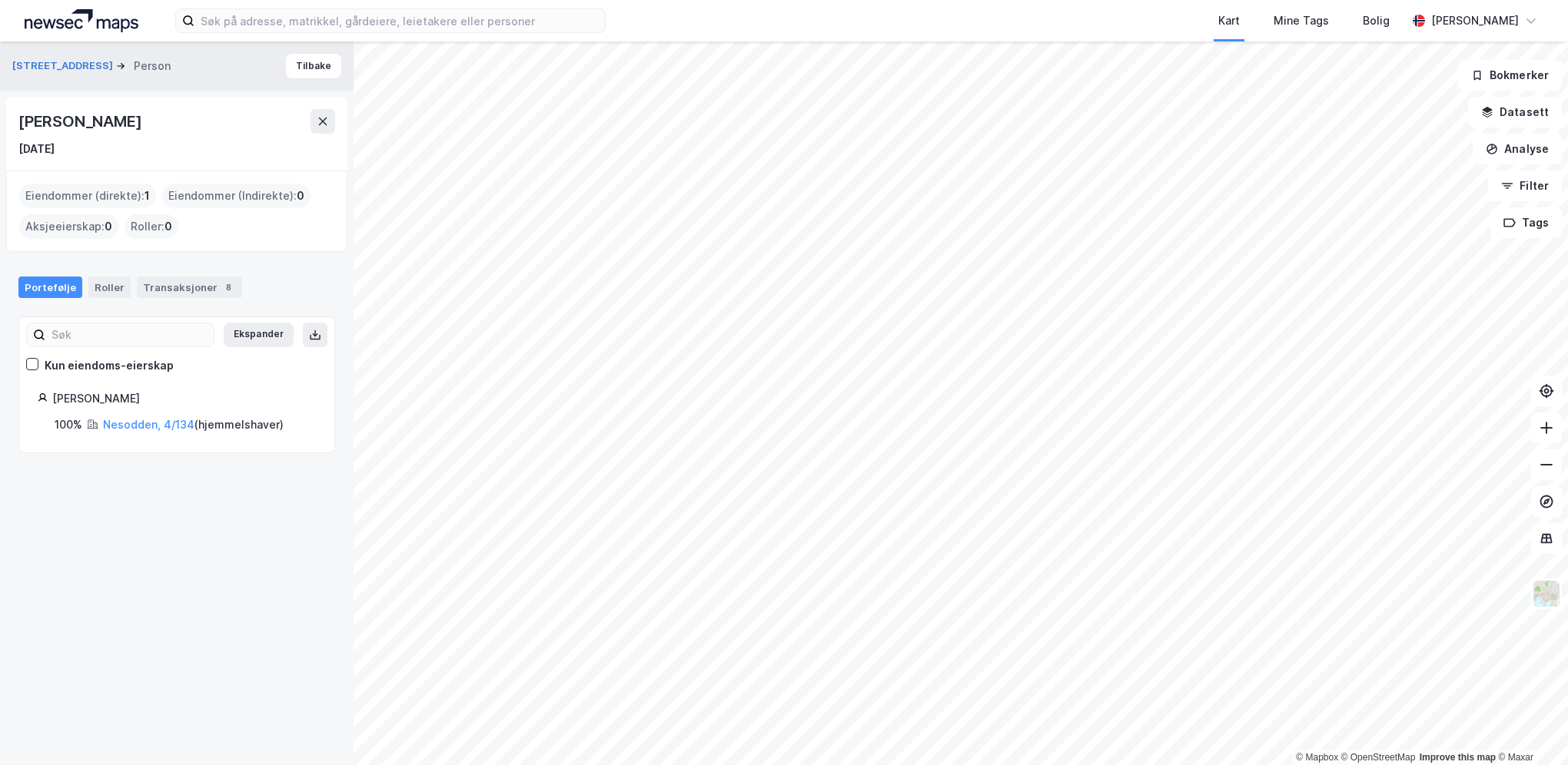
click at [130, 421] on link "Nesodden, 4/134" at bounding box center [148, 423] width 92 height 13
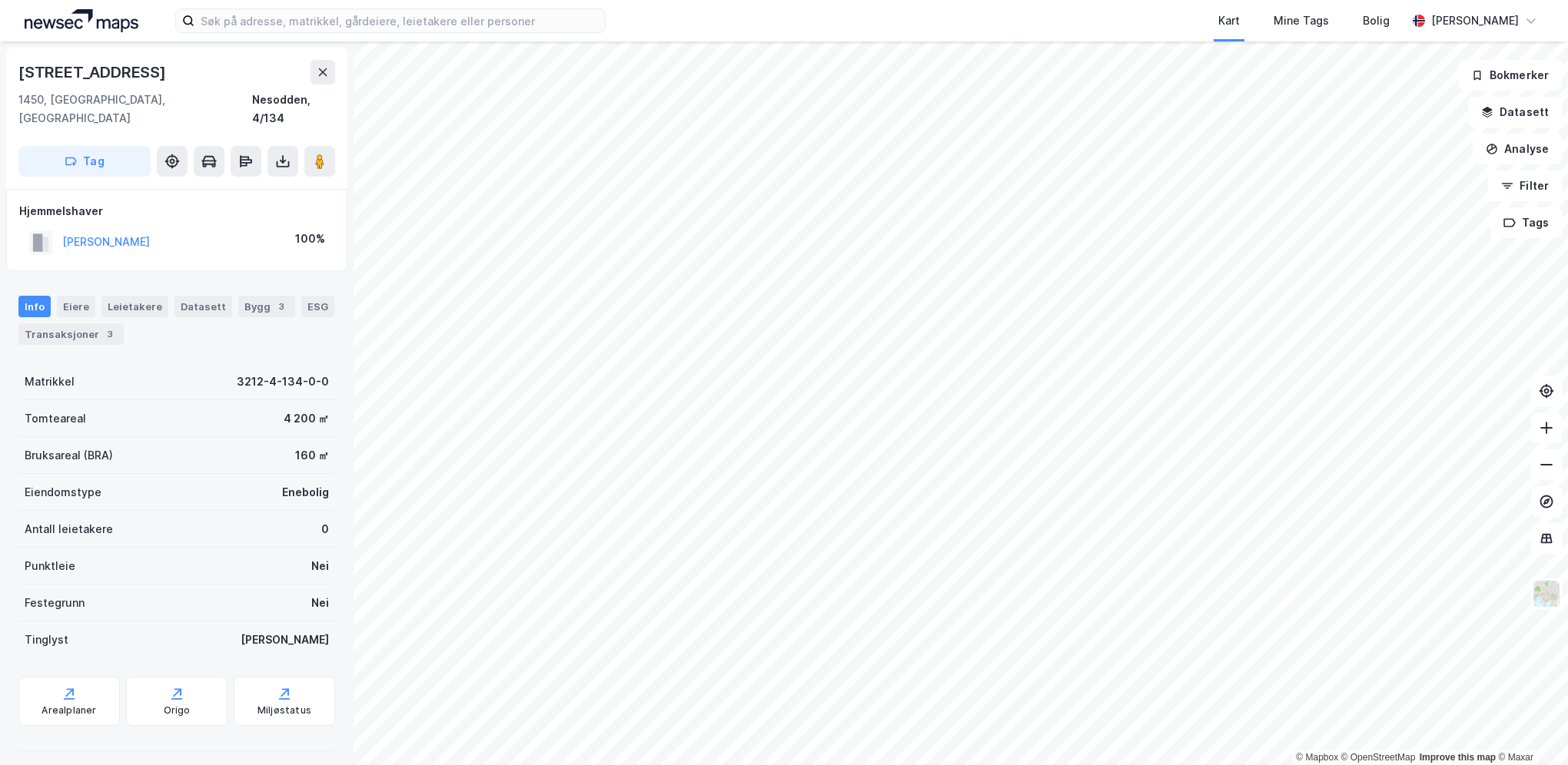
click at [71, 296] on div "Eiere" at bounding box center [76, 307] width 39 height 22
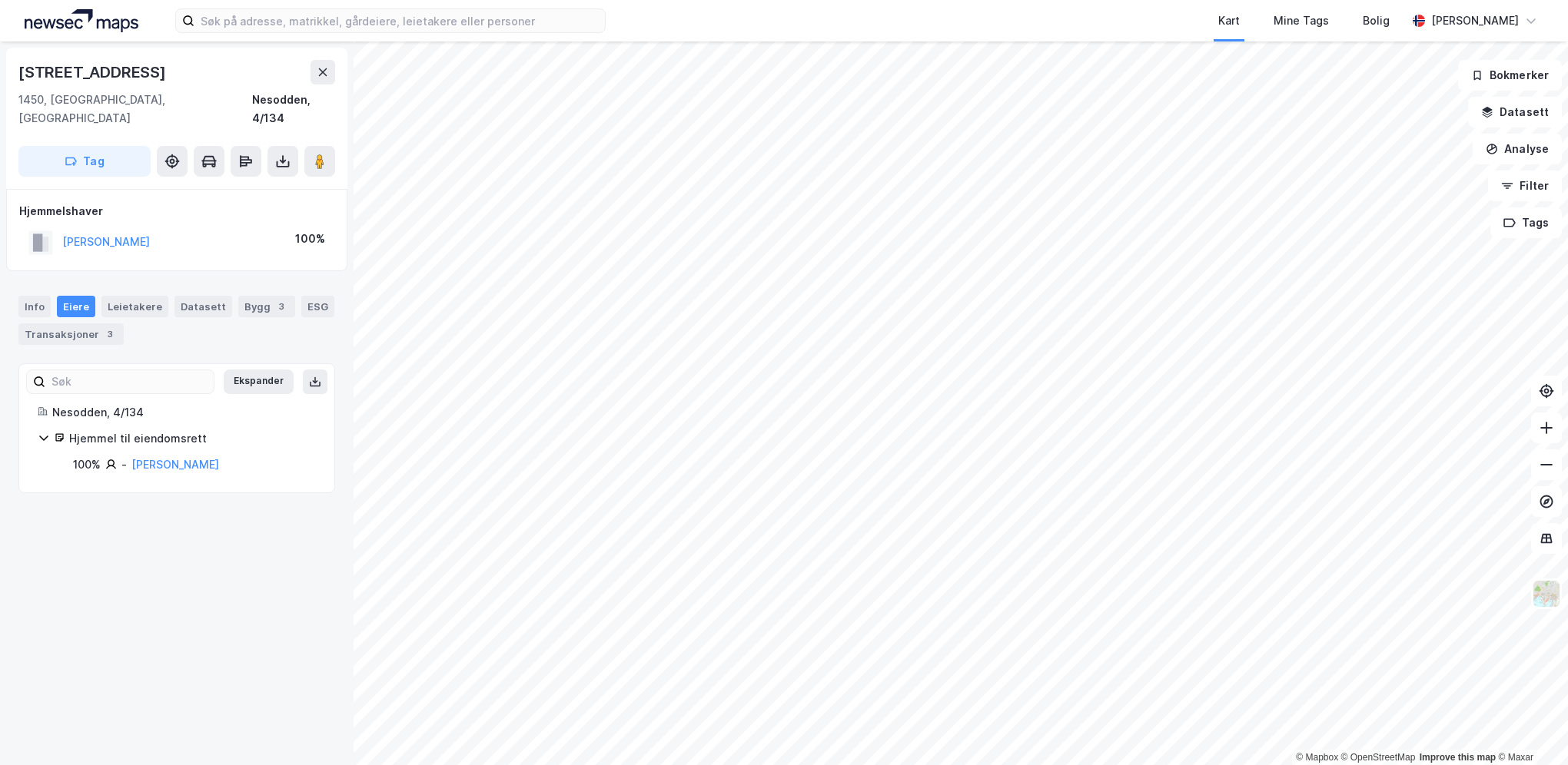
click at [118, 296] on div "Leietakere" at bounding box center [135, 307] width 67 height 22
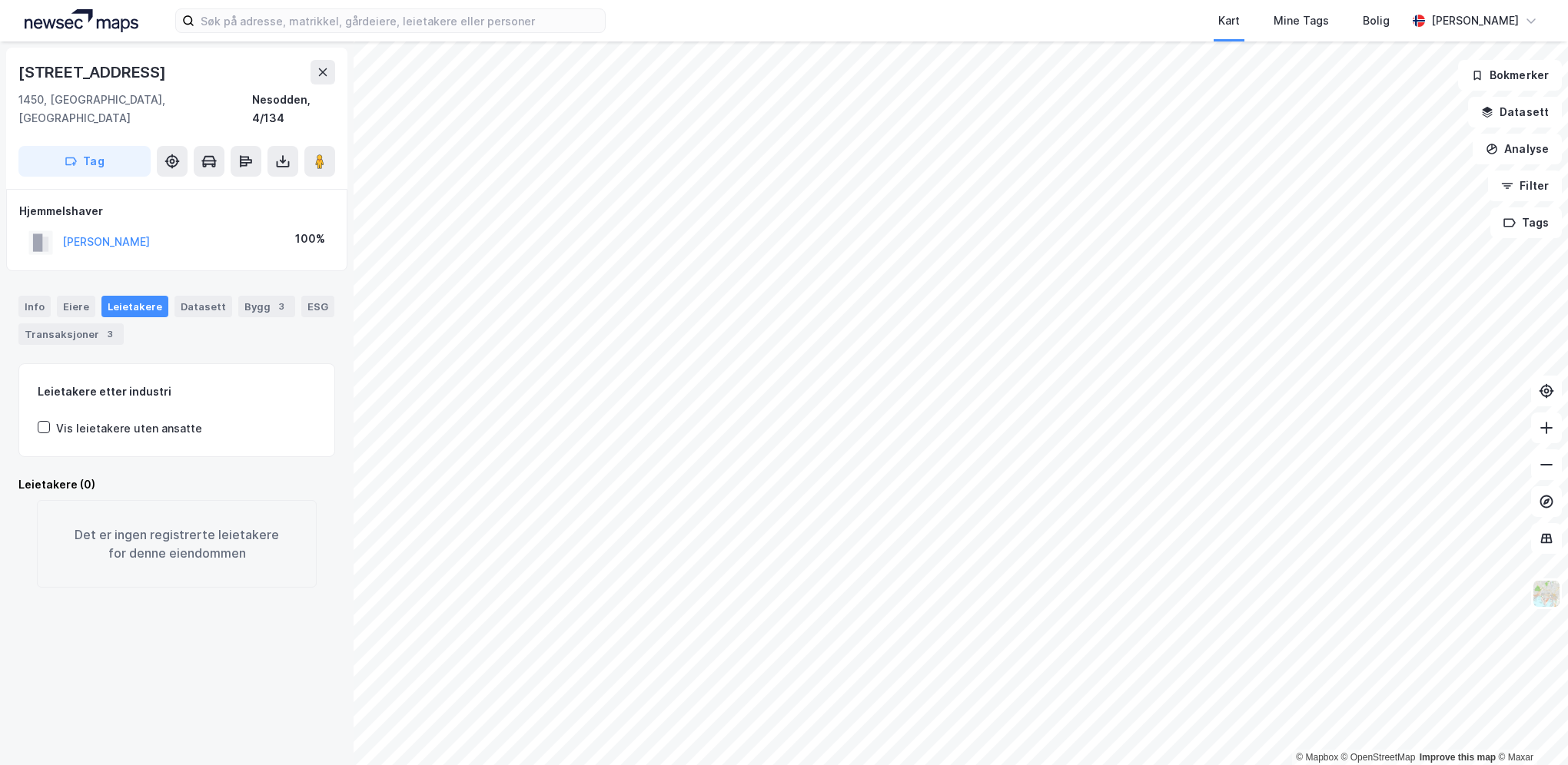
click at [75, 324] on div "Transaksjoner 3" at bounding box center [71, 335] width 106 height 22
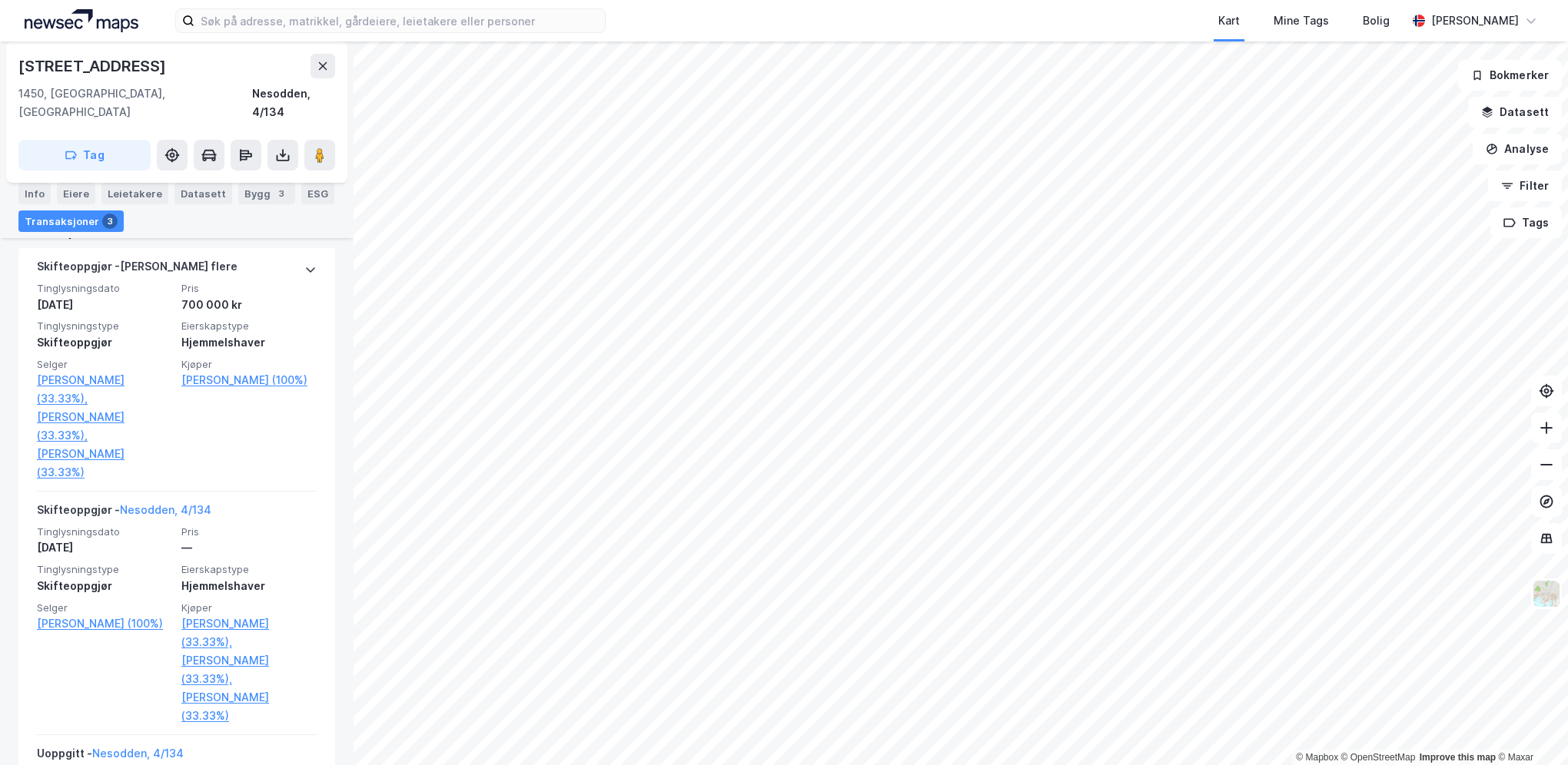
scroll to position [430, 0]
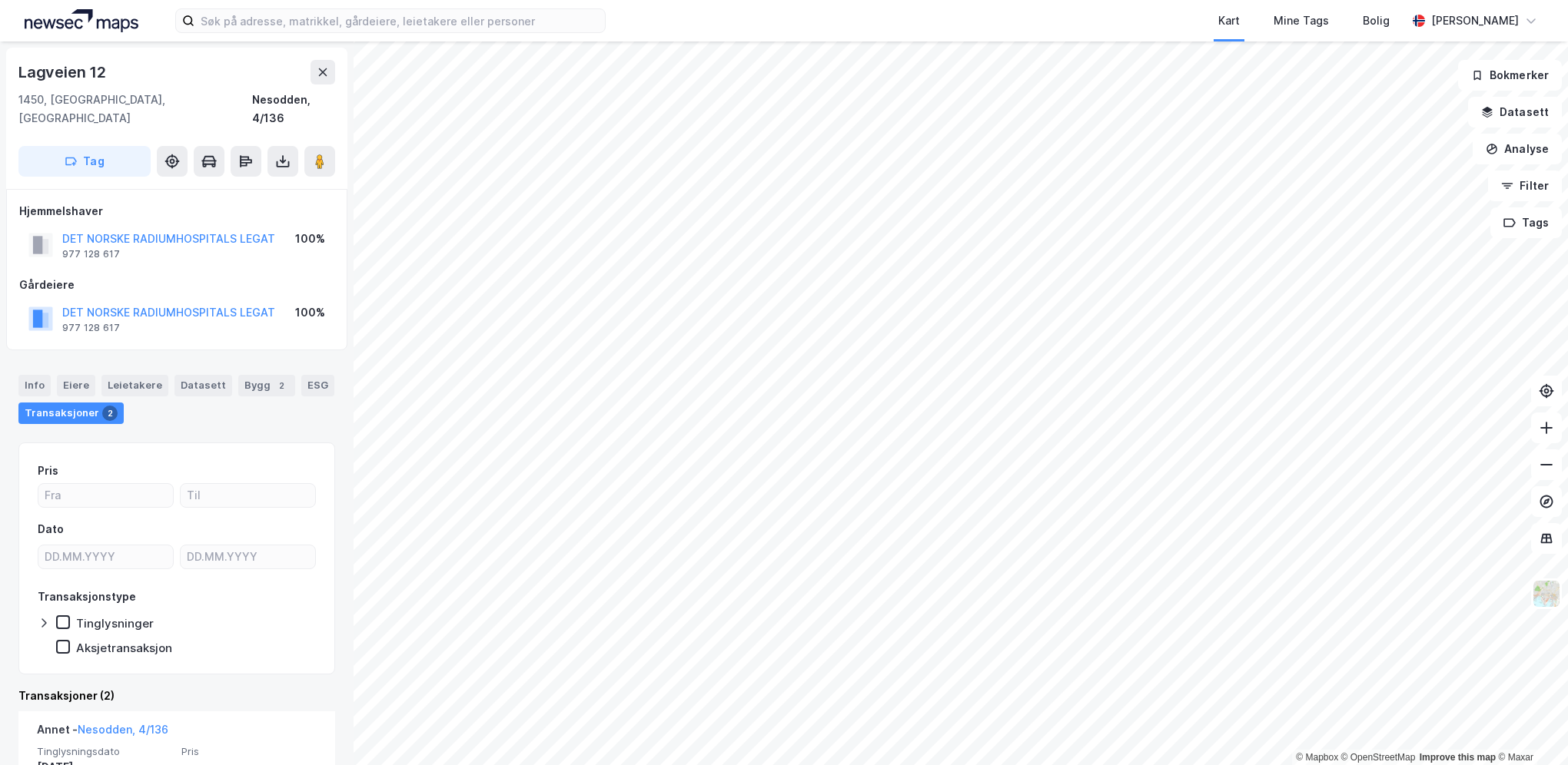
click at [83, 375] on div "Eiere" at bounding box center [76, 386] width 39 height 22
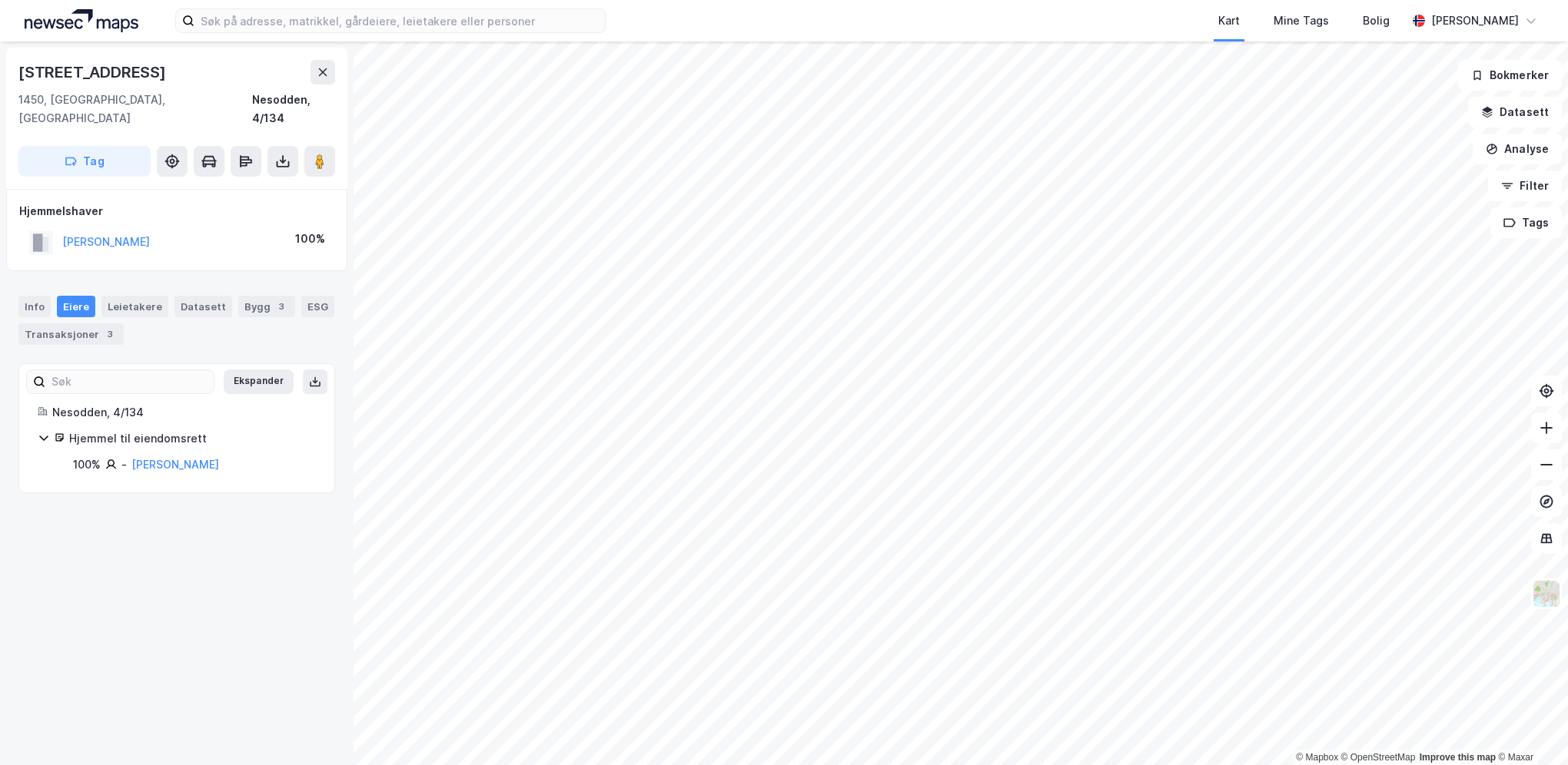
click at [245, 296] on div "Bygg 3" at bounding box center [267, 307] width 57 height 22
